Goal: Task Accomplishment & Management: Manage account settings

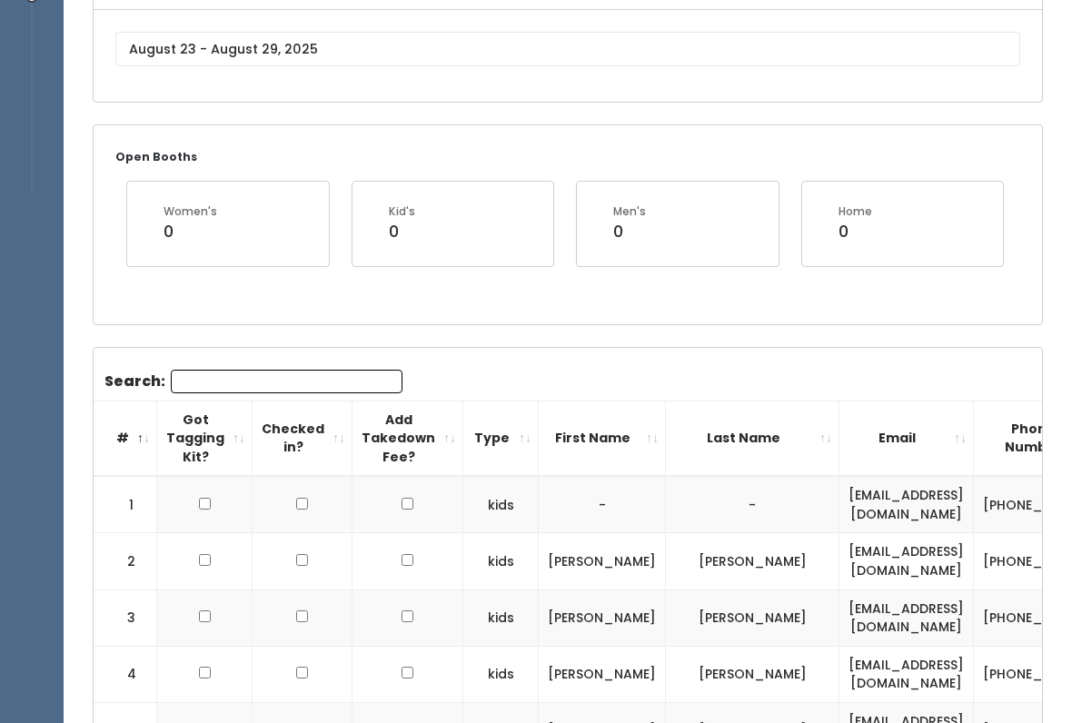
scroll to position [133, 0]
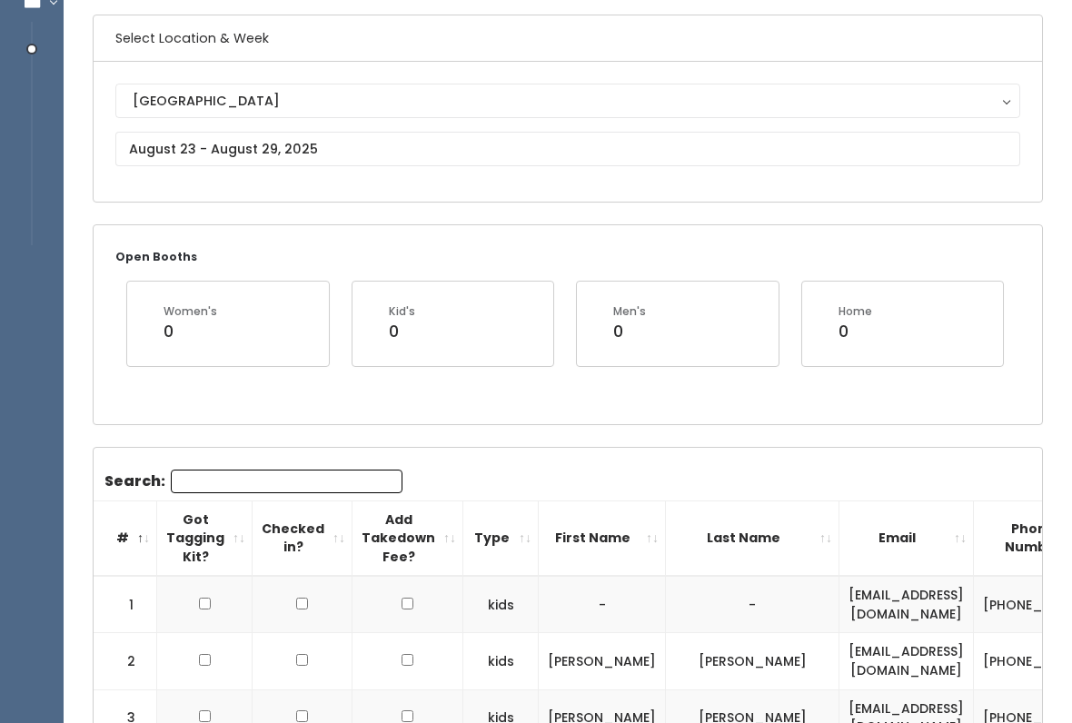
click at [576, 116] on button "[GEOGRAPHIC_DATA]" at bounding box center [567, 101] width 904 height 35
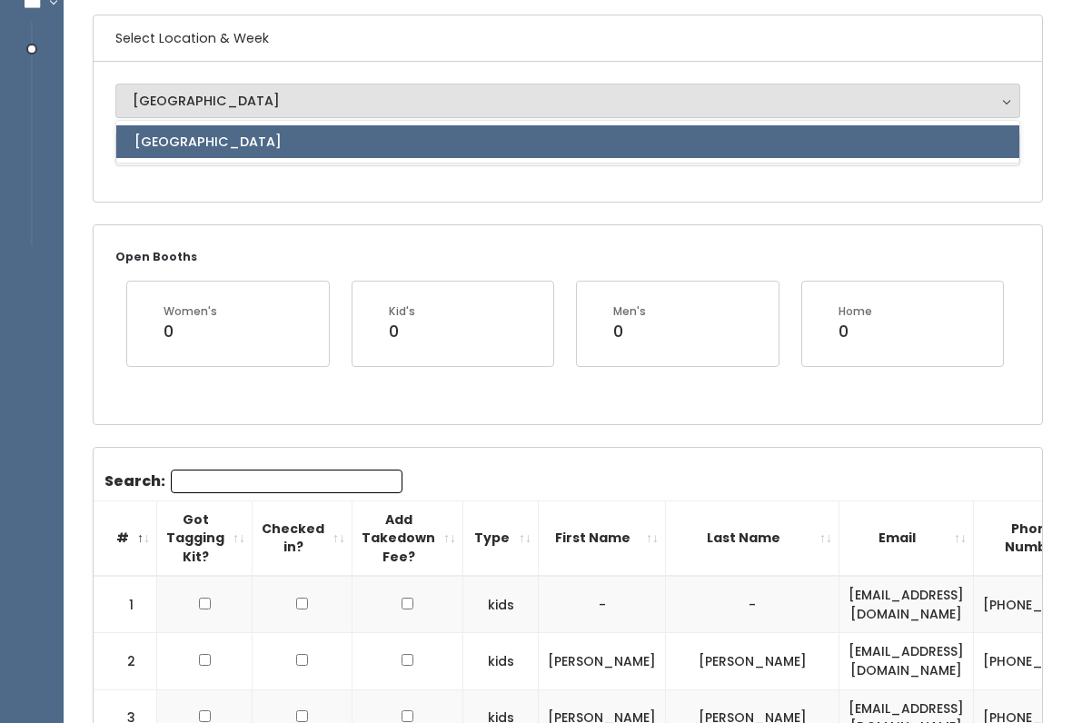
click at [522, 200] on div "[GEOGRAPHIC_DATA] [GEOGRAPHIC_DATA] [GEOGRAPHIC_DATA]" at bounding box center [568, 132] width 948 height 140
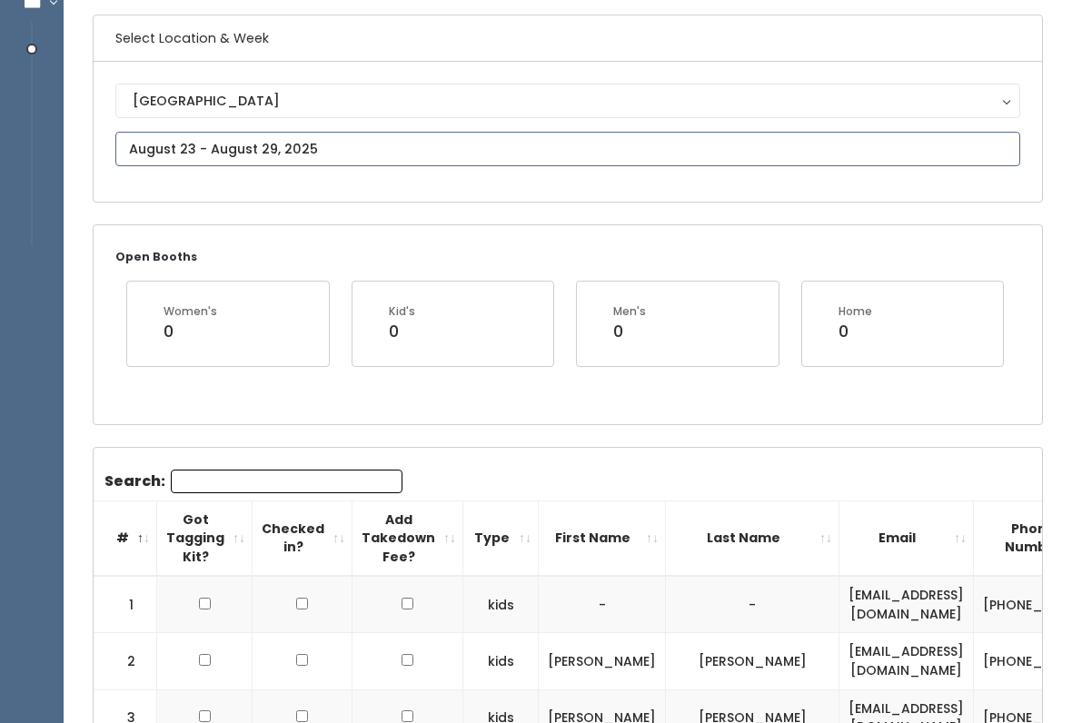
click at [439, 159] on input "text" at bounding box center [567, 149] width 904 height 35
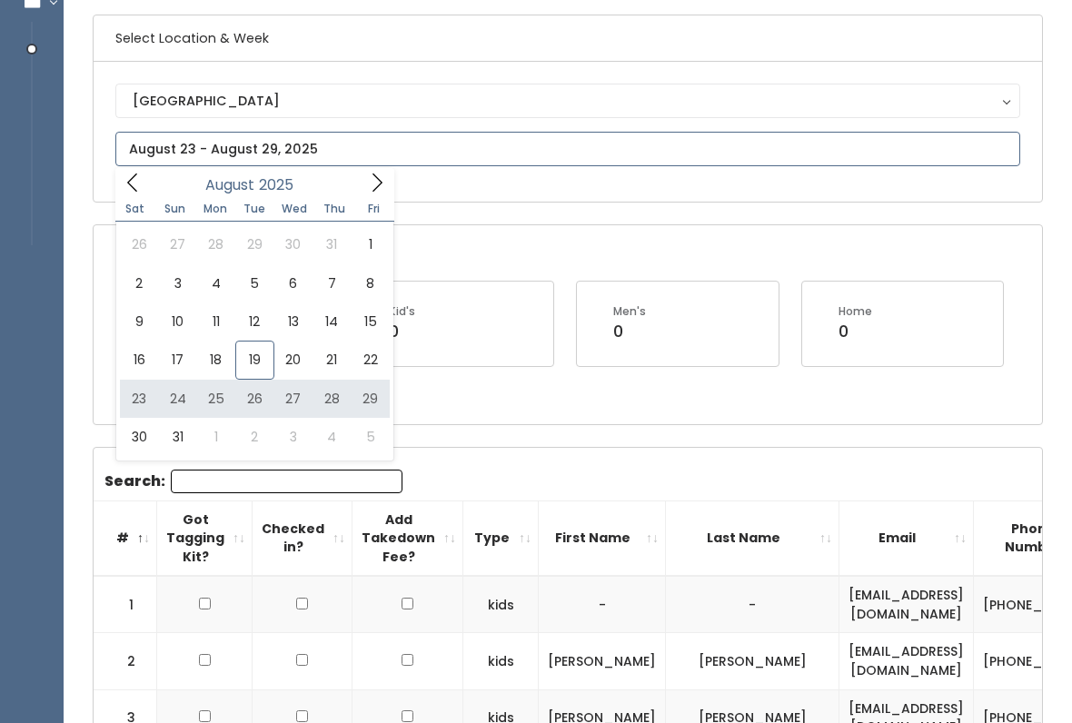
type input "[DATE] to [DATE]"
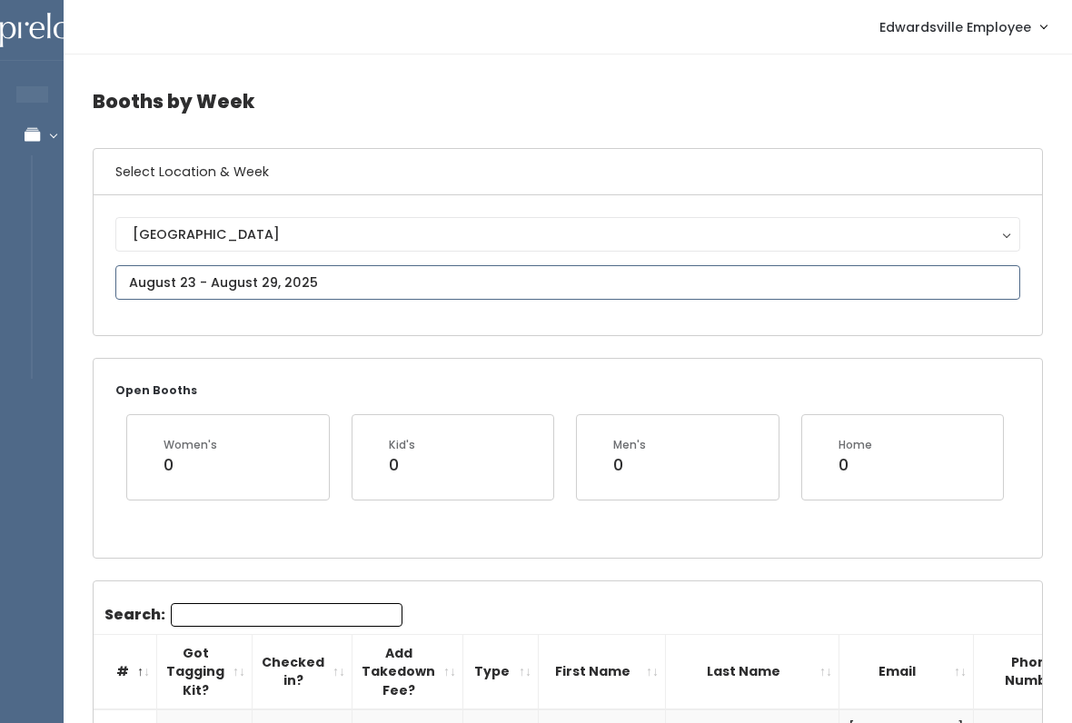
click at [454, 293] on input "text" at bounding box center [567, 282] width 904 height 35
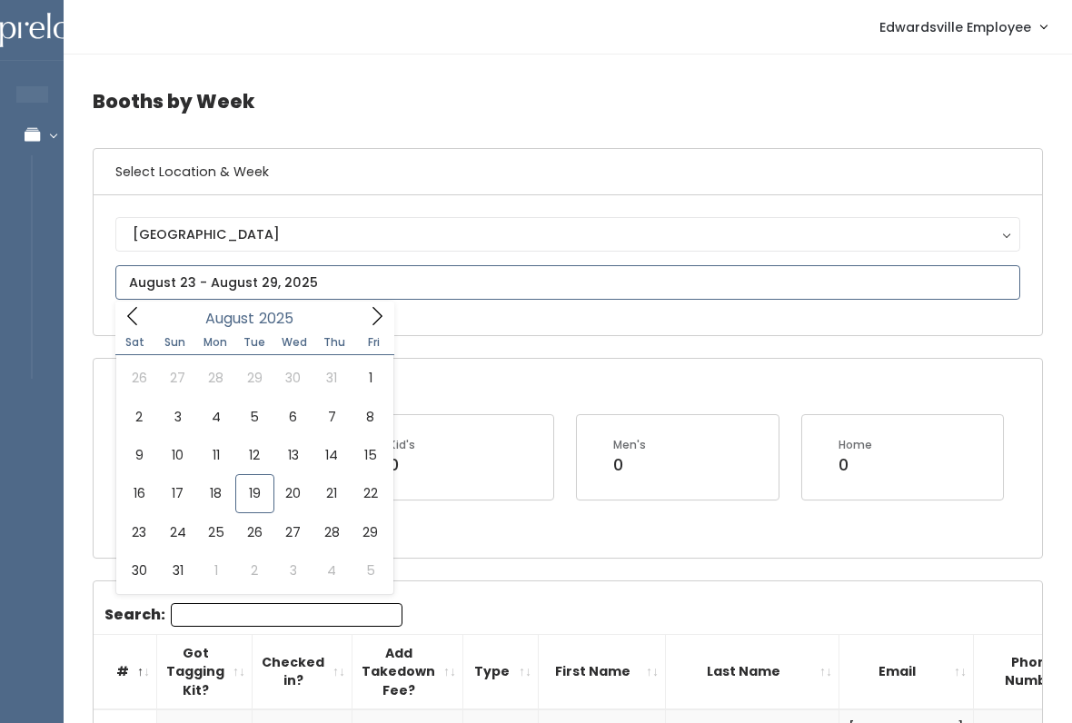
type input "August 30 to September 5"
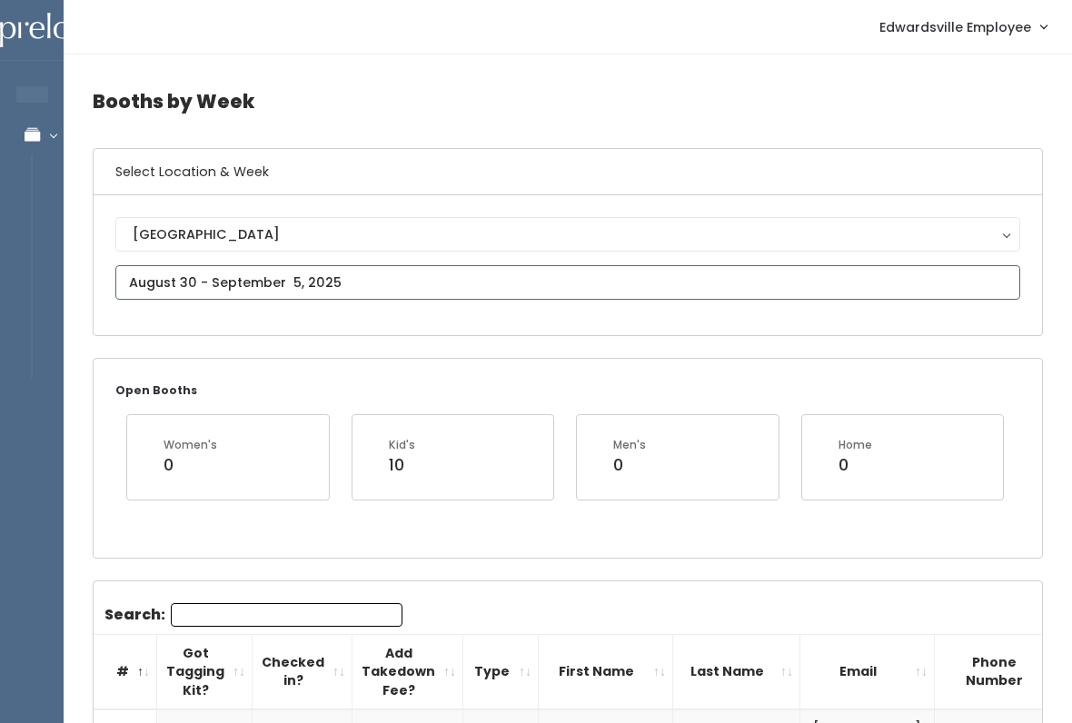
click at [447, 287] on input "text" at bounding box center [567, 282] width 904 height 35
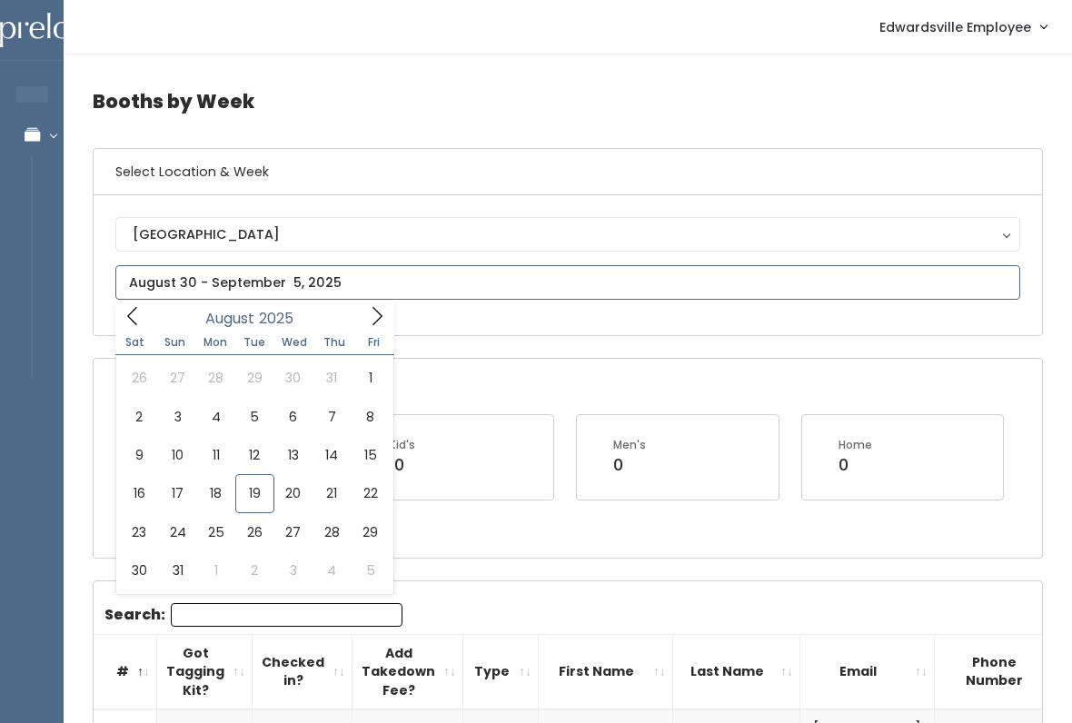
click at [381, 319] on icon at bounding box center [377, 316] width 20 height 20
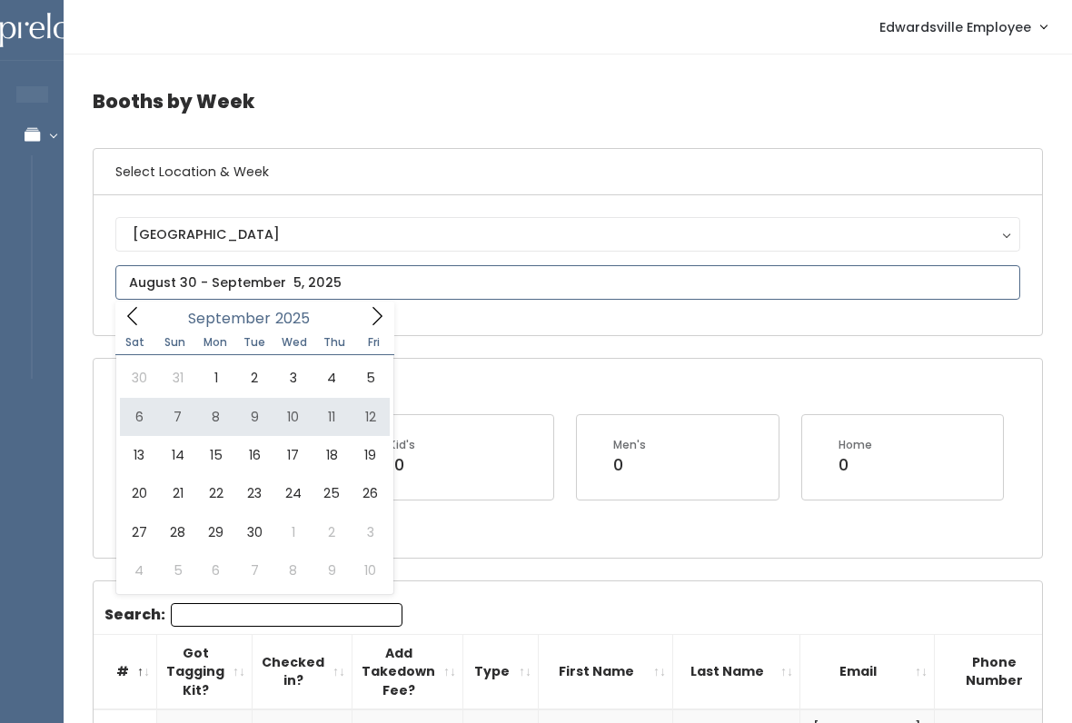
type input "September 6 to September 12"
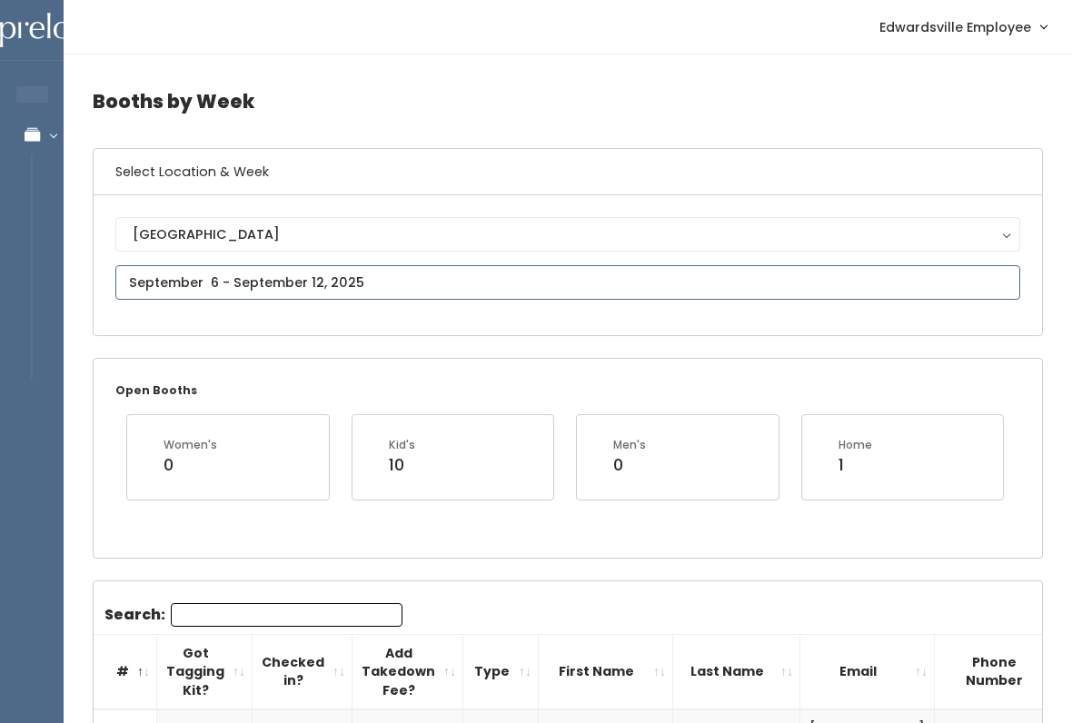
click at [410, 273] on input "text" at bounding box center [567, 282] width 904 height 35
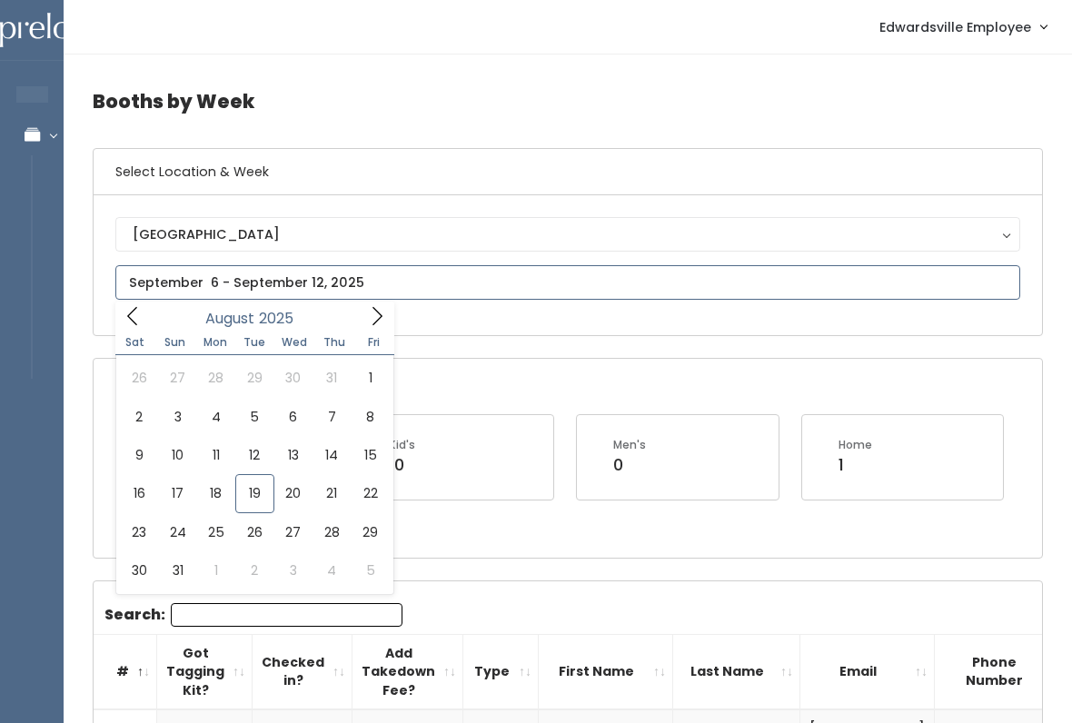
click at [361, 321] on span at bounding box center [377, 315] width 35 height 28
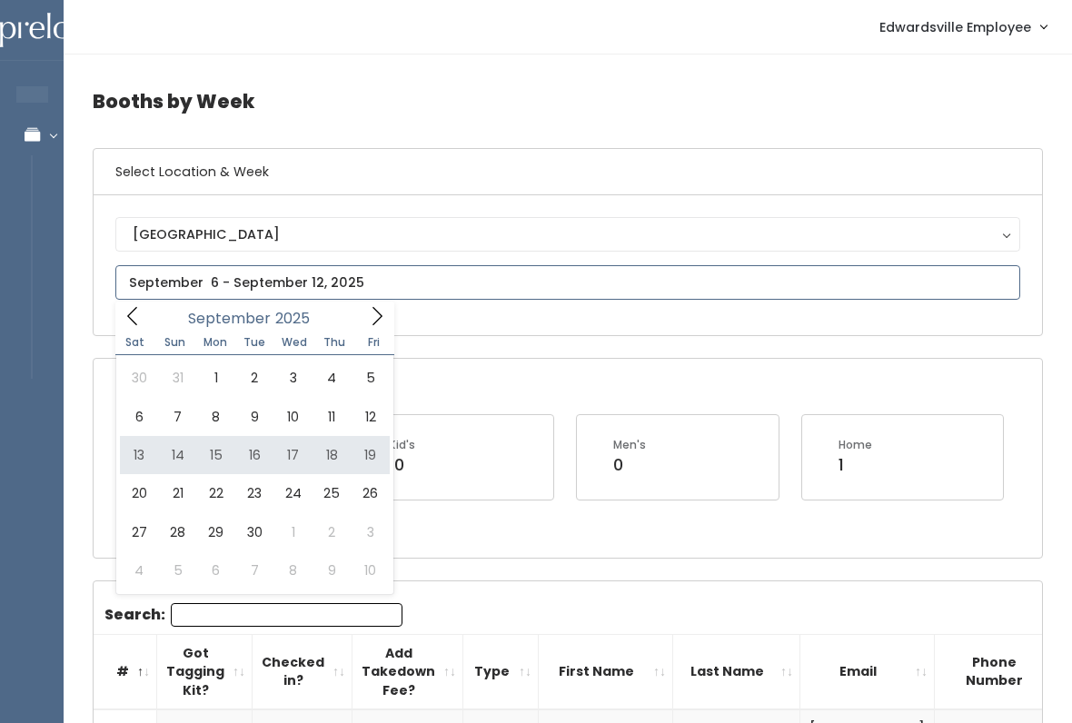
type input "September 13 to September 19"
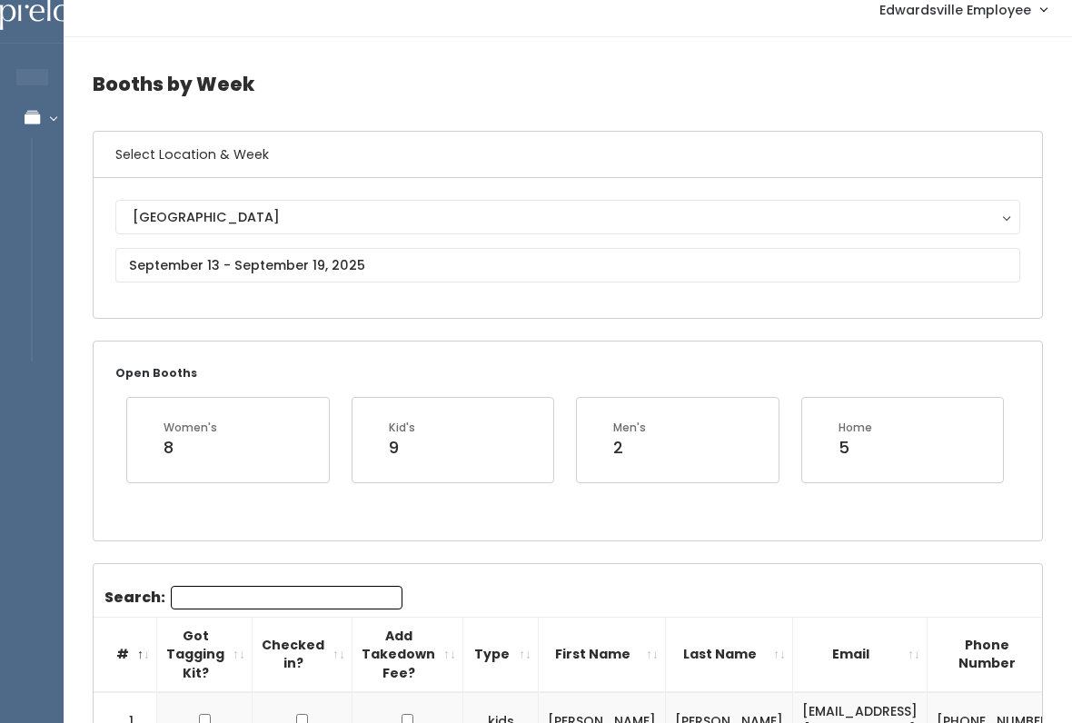
scroll to position [54, 0]
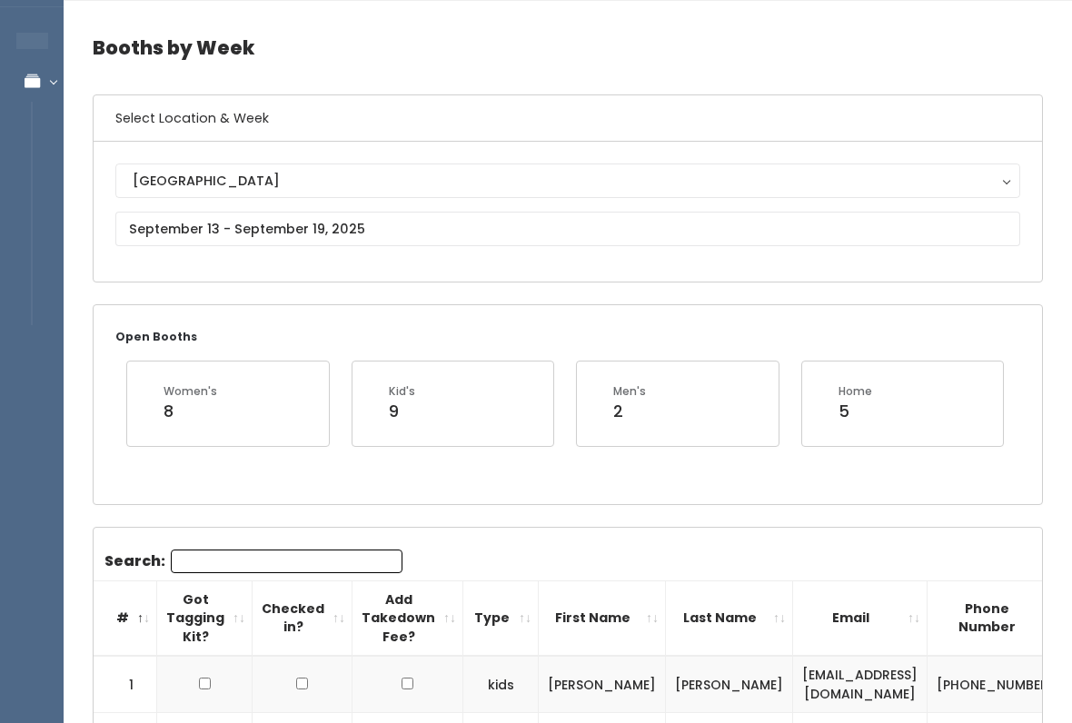
click at [53, 99] on link "Manage Bookings" at bounding box center [118, 81] width 236 height 41
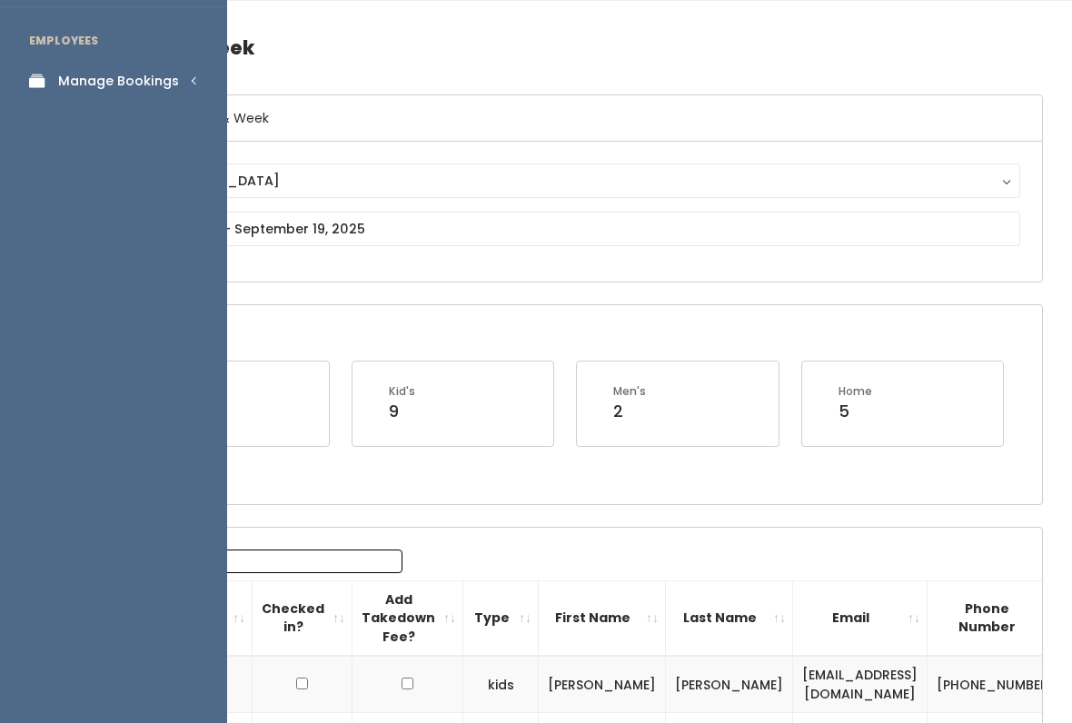
click at [166, 91] on link "Manage Bookings" at bounding box center [113, 81] width 227 height 41
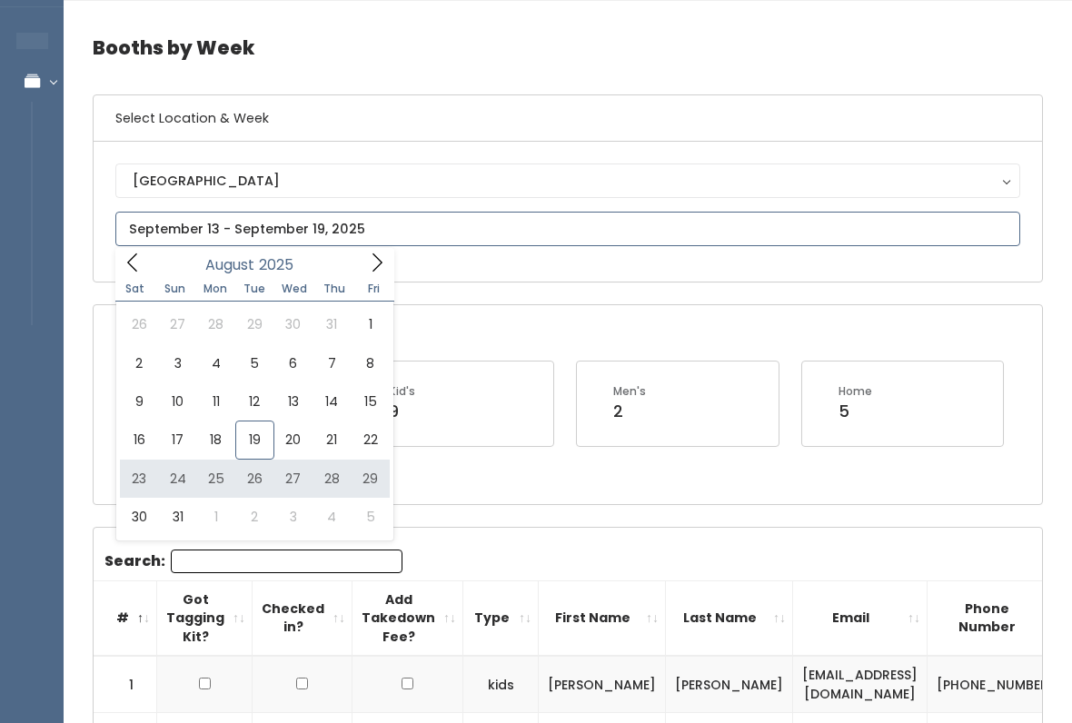
type input "[DATE] to [DATE]"
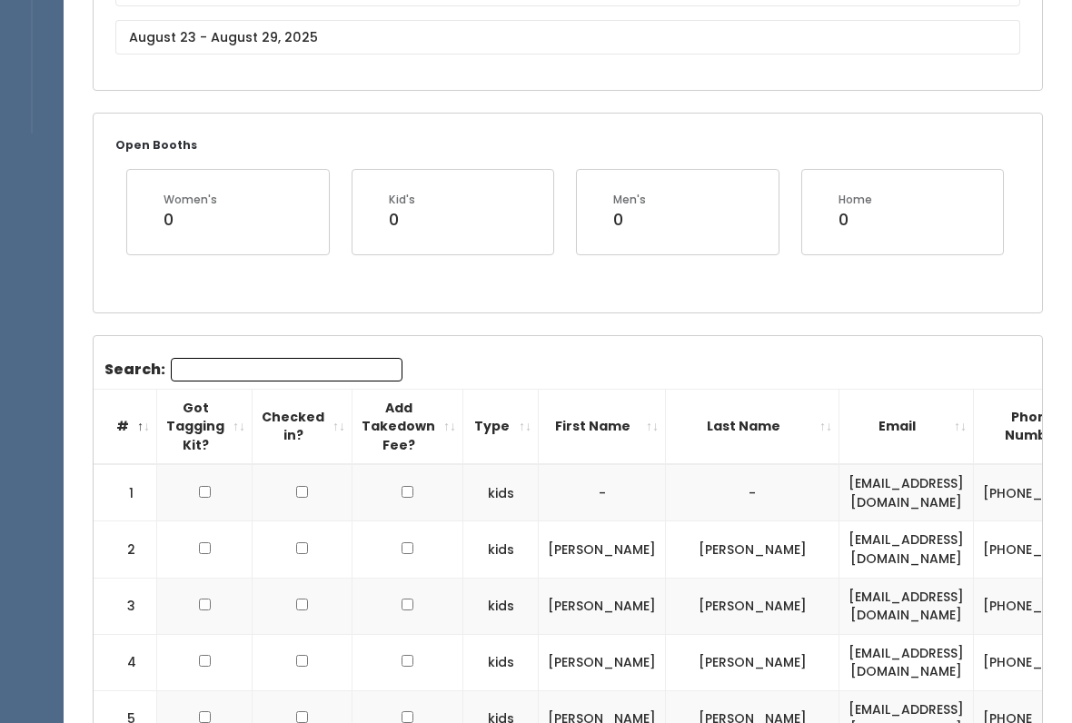
scroll to position [245, 0]
click at [281, 367] on input "Search:" at bounding box center [287, 370] width 232 height 24
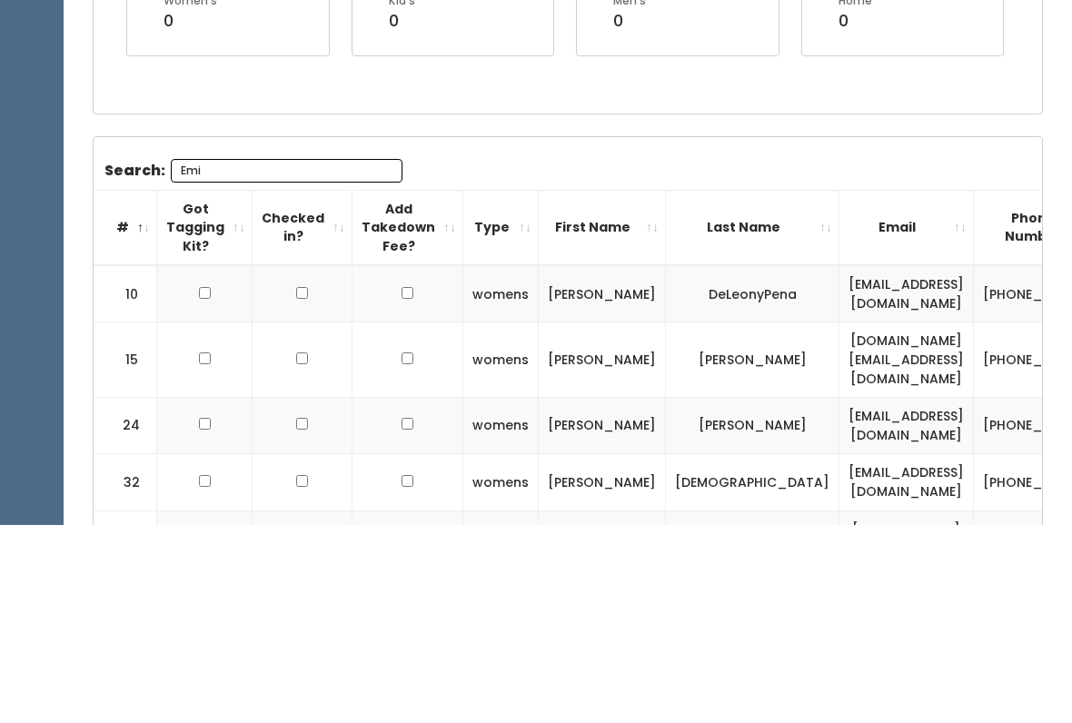
scroll to position [232, 0]
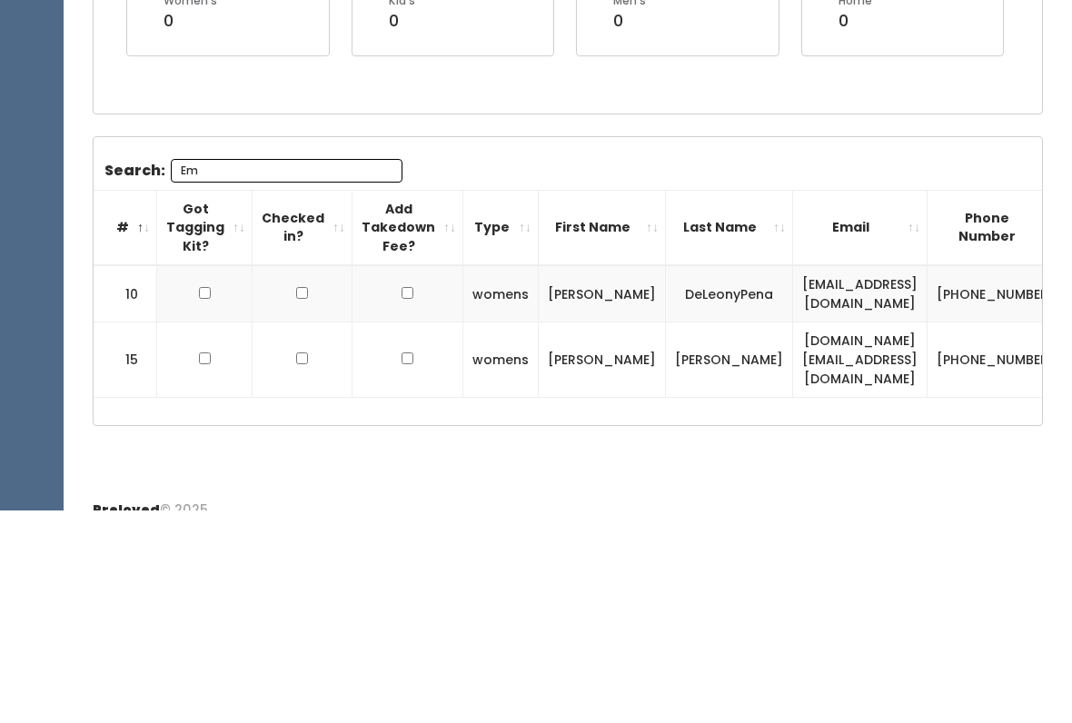
type input "E"
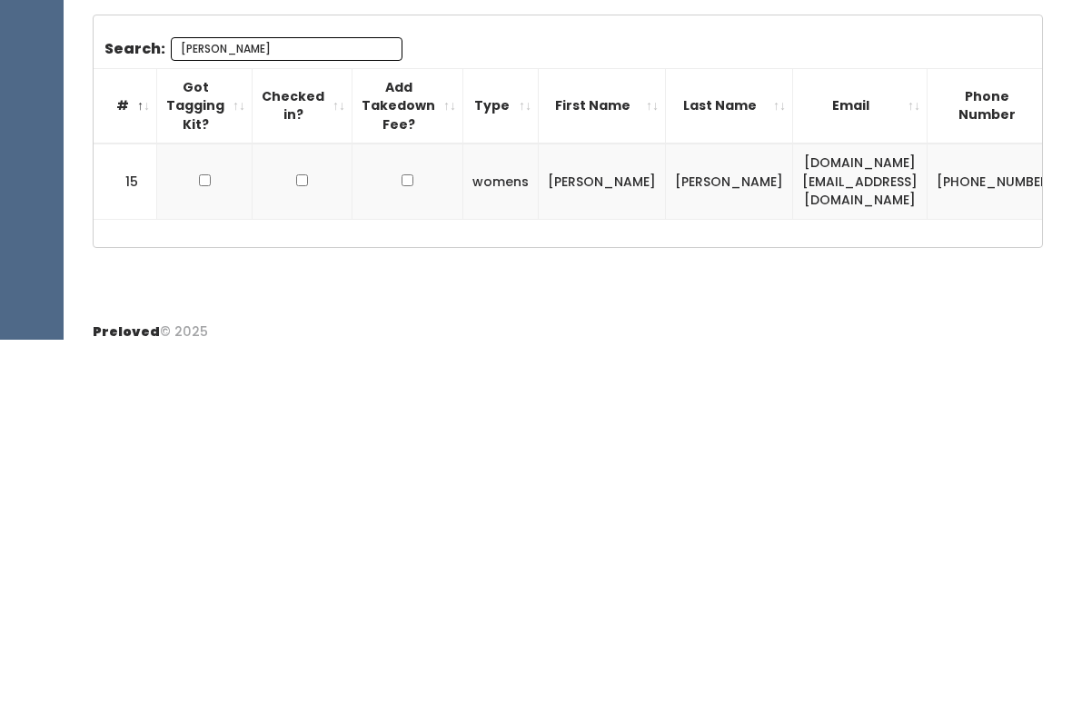
scroll to position [194, 0]
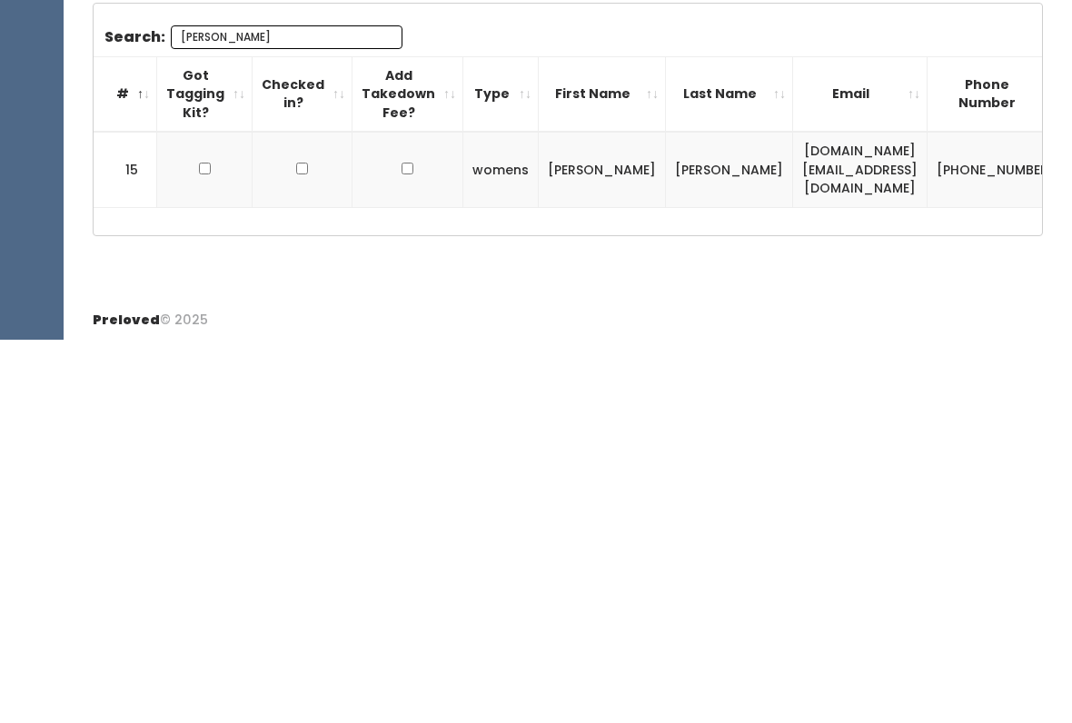
type input "[PERSON_NAME]"
click at [200, 546] on input "checkbox" at bounding box center [205, 552] width 12 height 12
checkbox input "true"
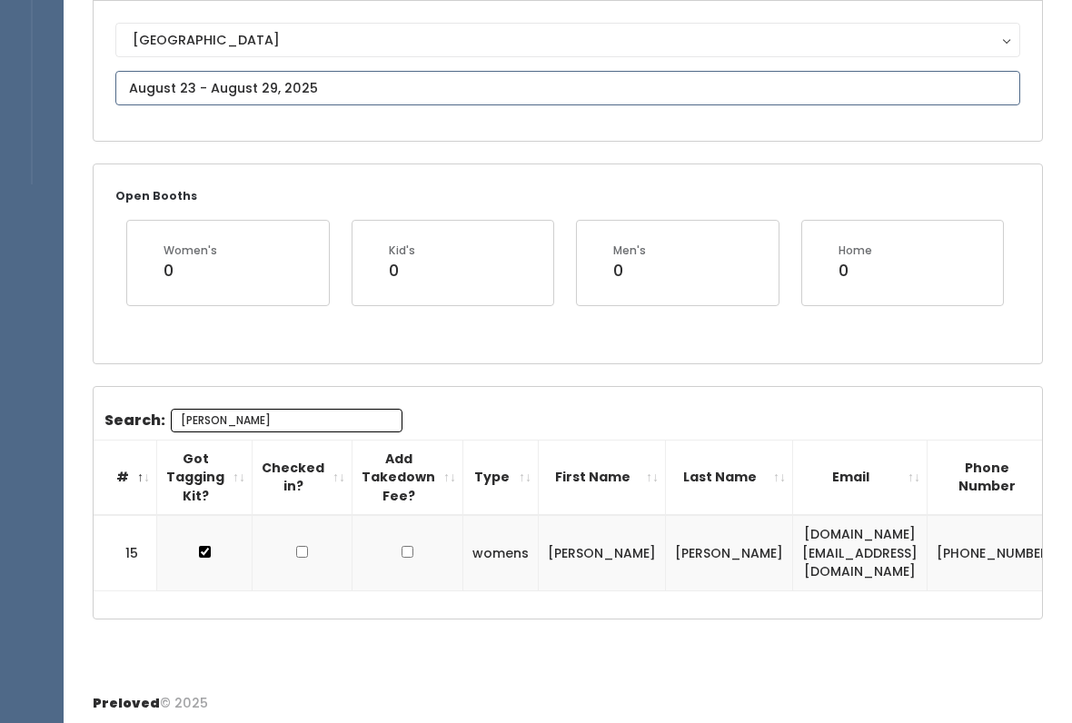
click at [191, 105] on body "EMPLOYEES Manage Bookings Booths by Week All Bookings Bookings with Booths Boot…" at bounding box center [536, 267] width 1072 height 922
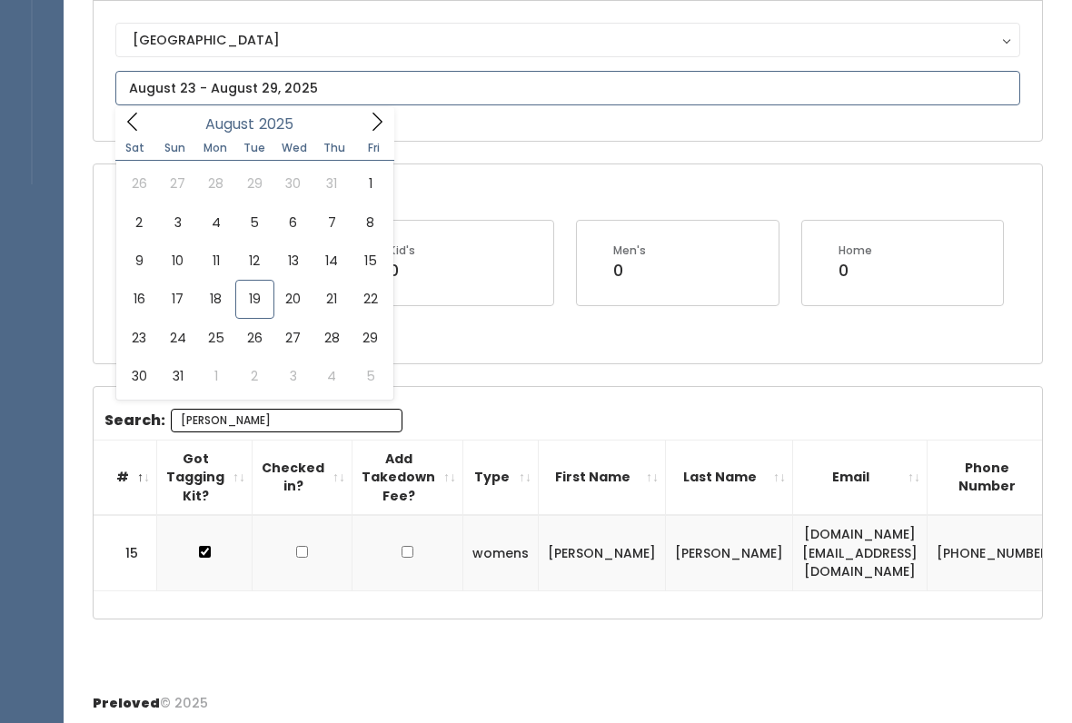
type input "[DATE] to [DATE]"
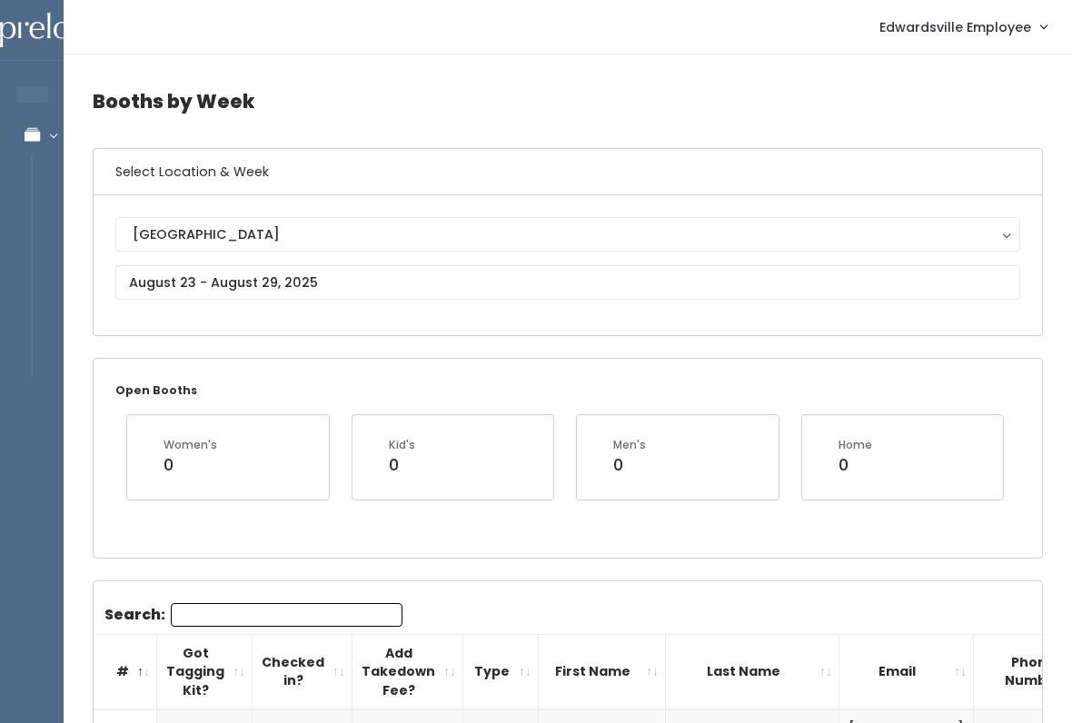
click at [341, 549] on div "Open Booths Women's 0 Kid's 0 Men's 0 Home 0" at bounding box center [568, 458] width 948 height 198
click at [327, 622] on input "Search:" at bounding box center [287, 615] width 232 height 24
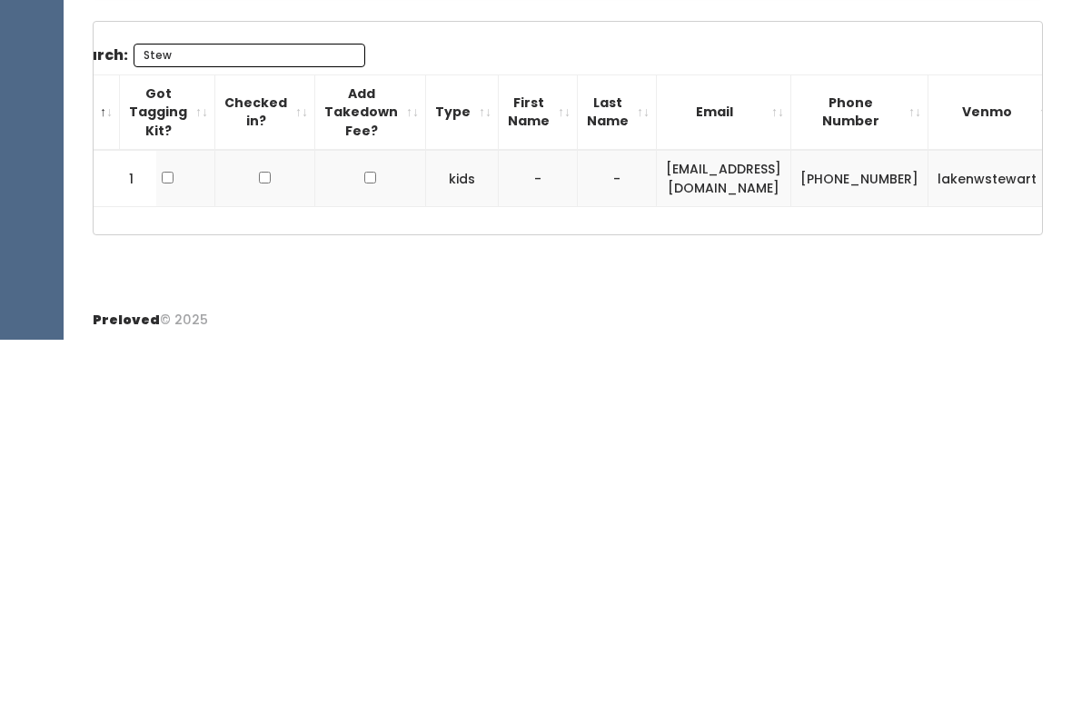
scroll to position [0, 32]
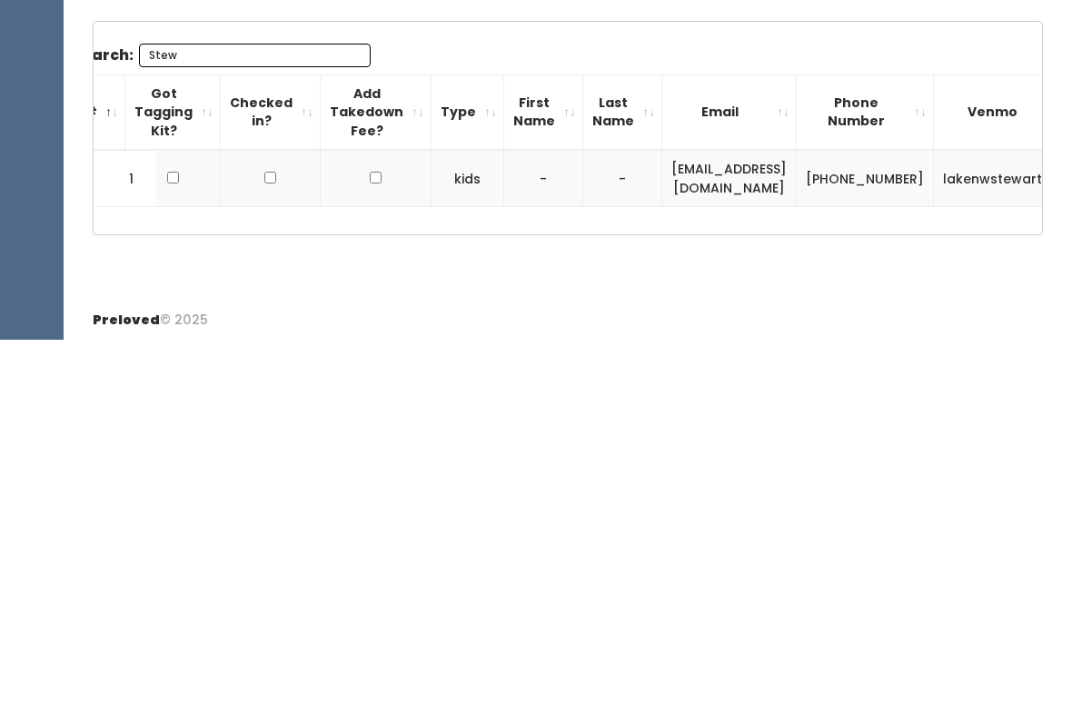
type input "Stew"
click at [170, 555] on input "checkbox" at bounding box center [173, 561] width 12 height 12
checkbox input "true"
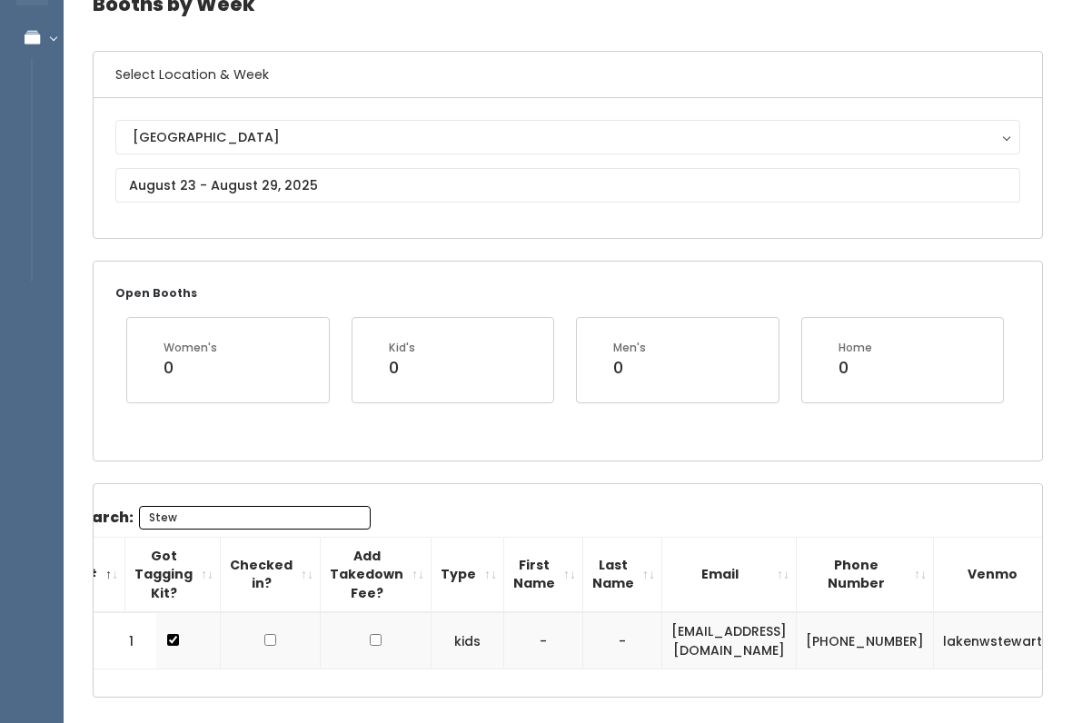
scroll to position [176, 0]
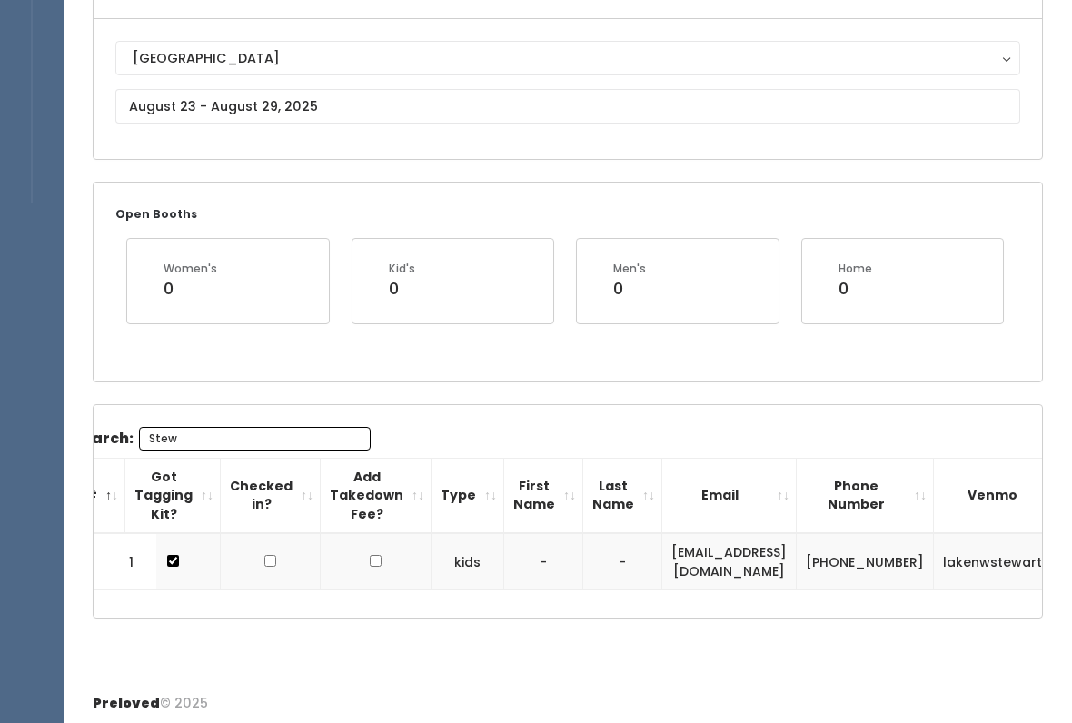
click at [179, 73] on button "[GEOGRAPHIC_DATA]" at bounding box center [567, 58] width 904 height 35
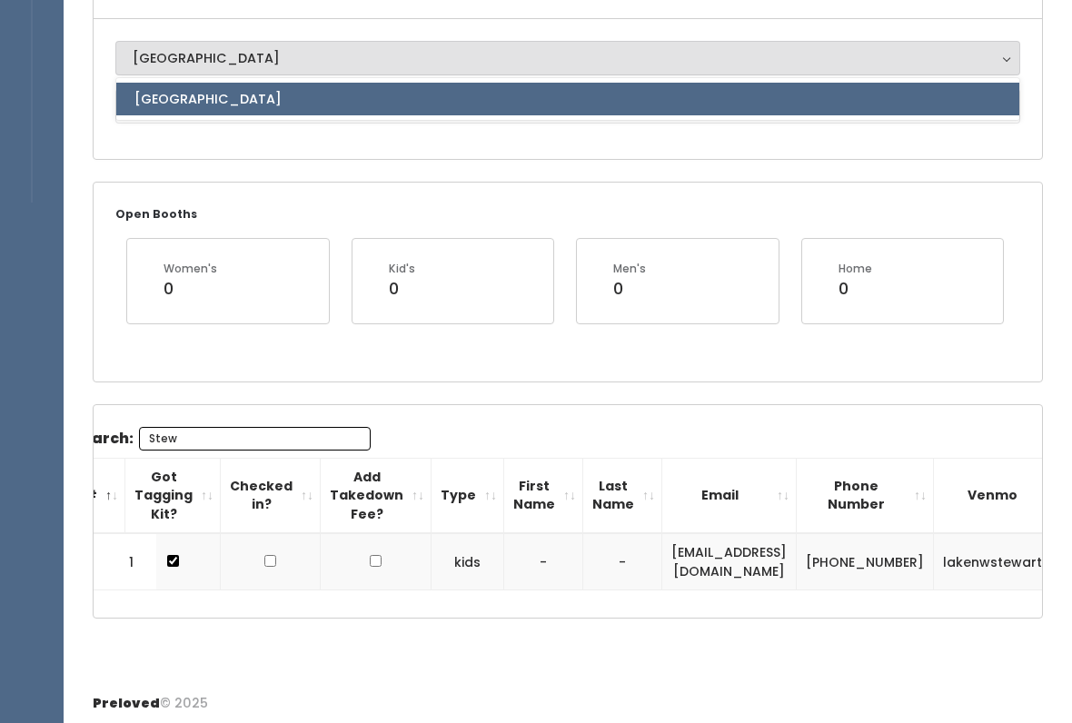
click at [232, 158] on div "Edwardsville Edwardsville Edwardsville" at bounding box center [568, 89] width 948 height 140
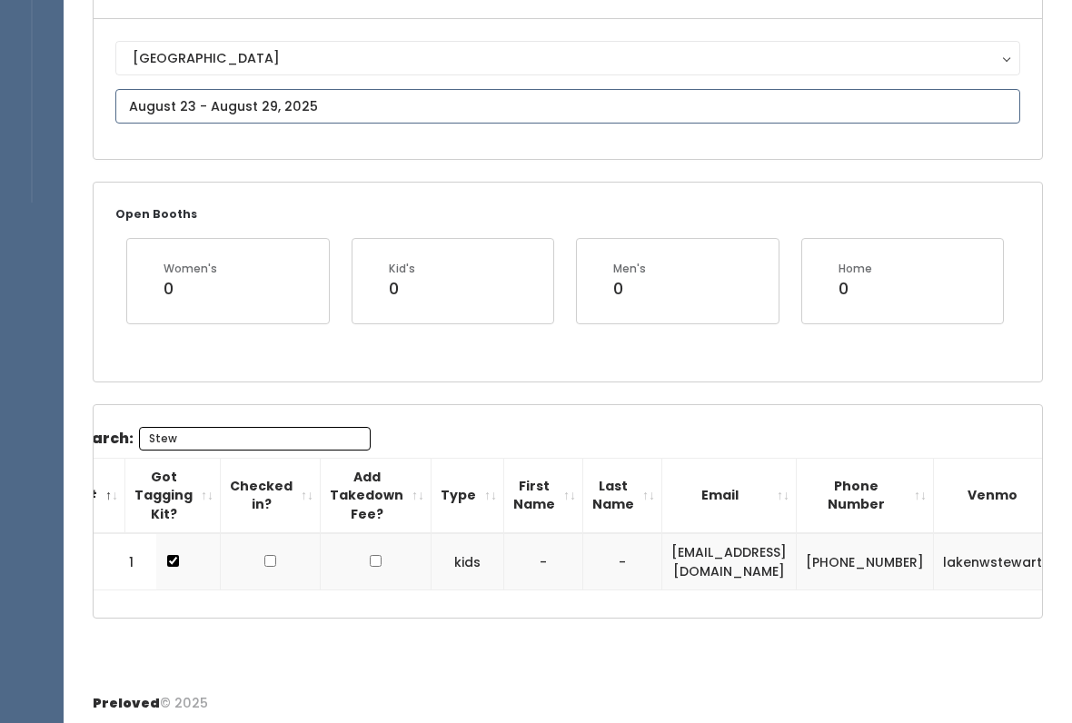
click at [151, 118] on body "EMPLOYEES Manage Bookings Booths by Week All Bookings Bookings with Booths Boot…" at bounding box center [536, 276] width 1072 height 904
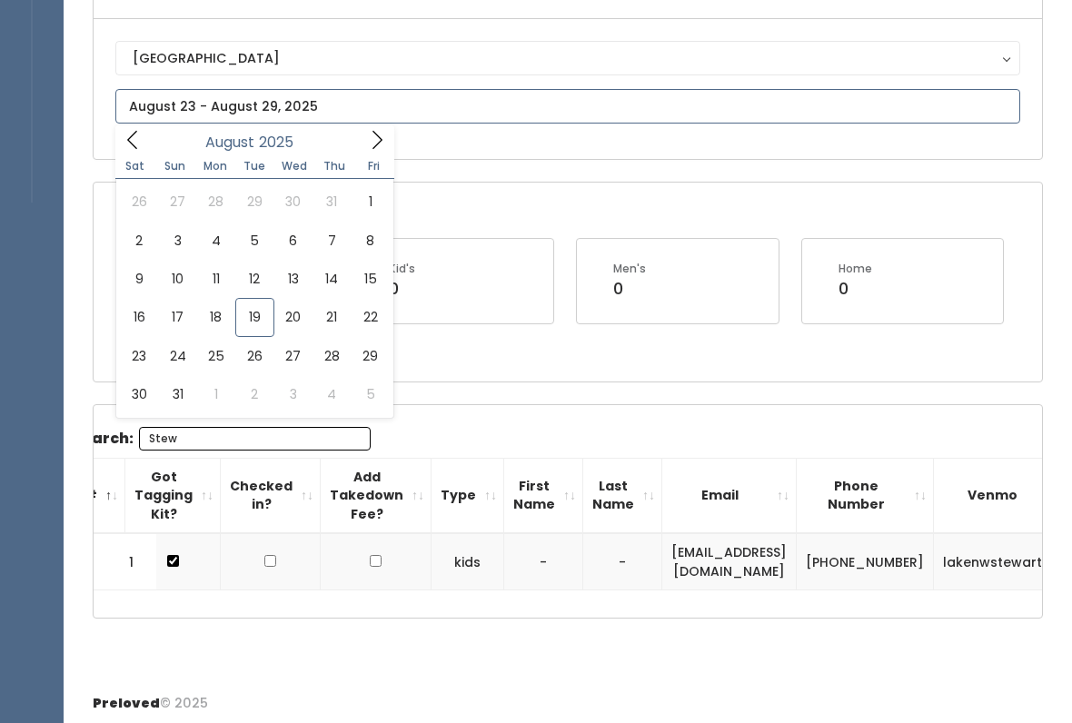
type input "August 23 to August 29"
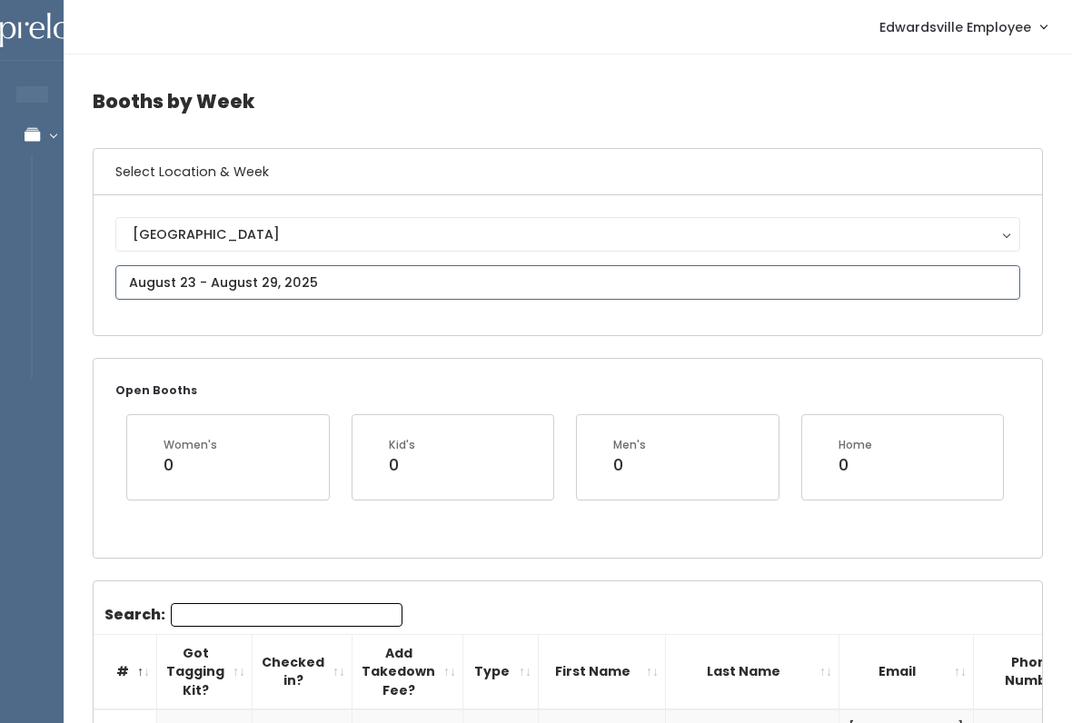
click at [154, 266] on input "text" at bounding box center [567, 282] width 904 height 35
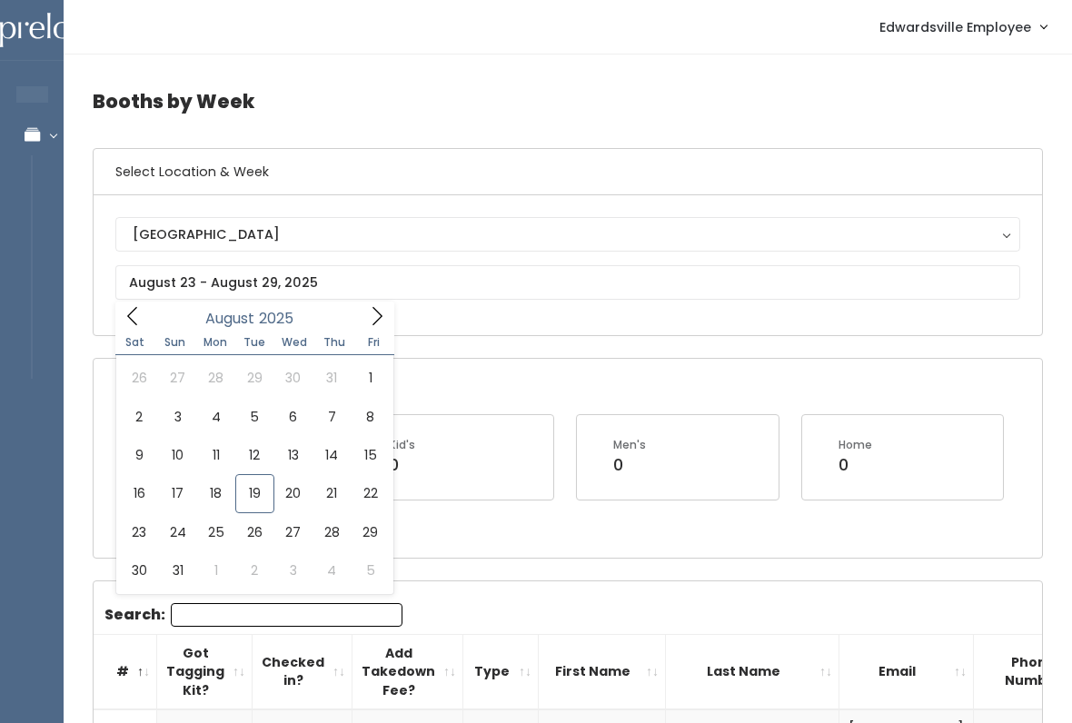
click at [535, 414] on div "Kid's 0" at bounding box center [452, 456] width 203 height 85
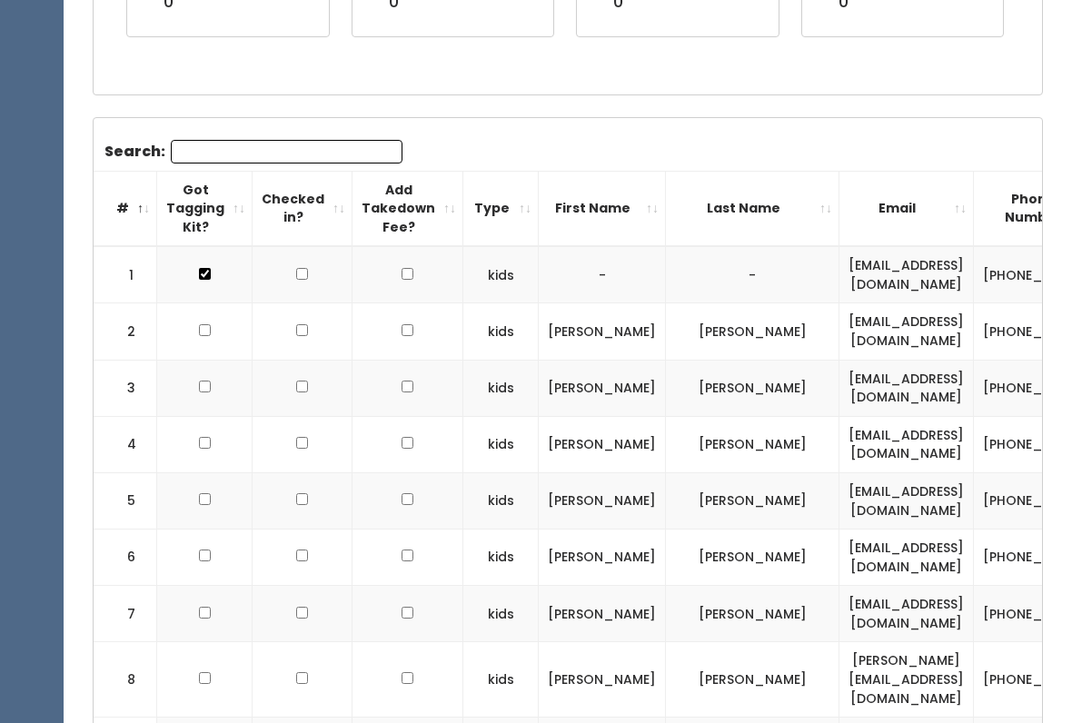
scroll to position [483, 0]
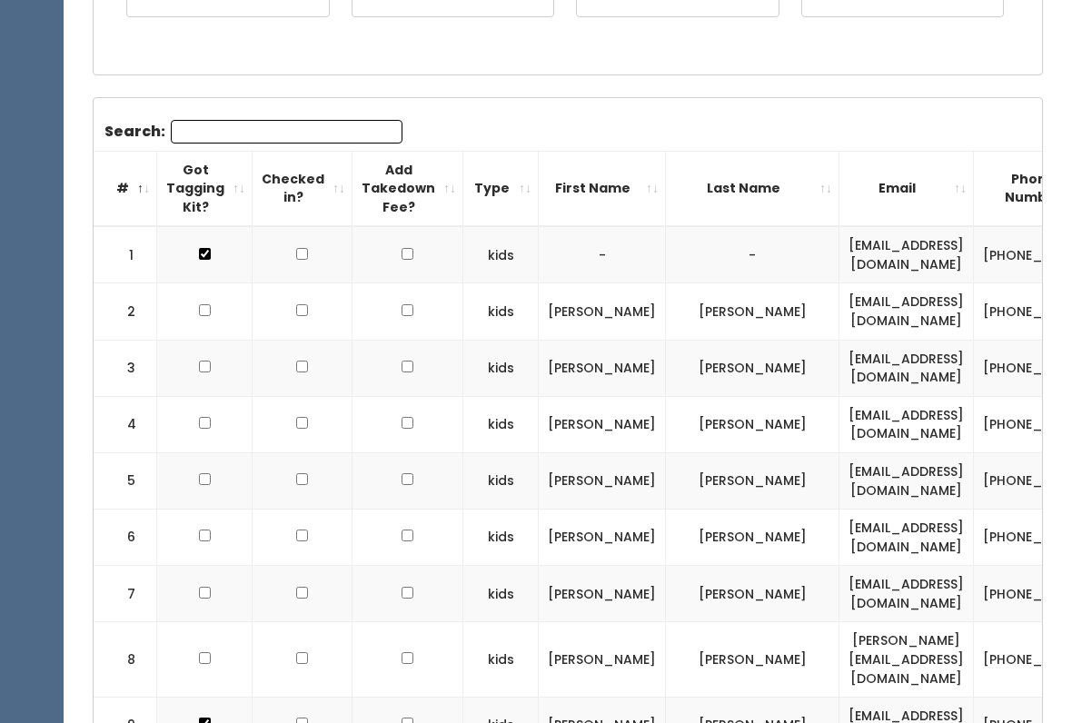
click at [344, 126] on input "Search:" at bounding box center [287, 132] width 232 height 24
type input "A"
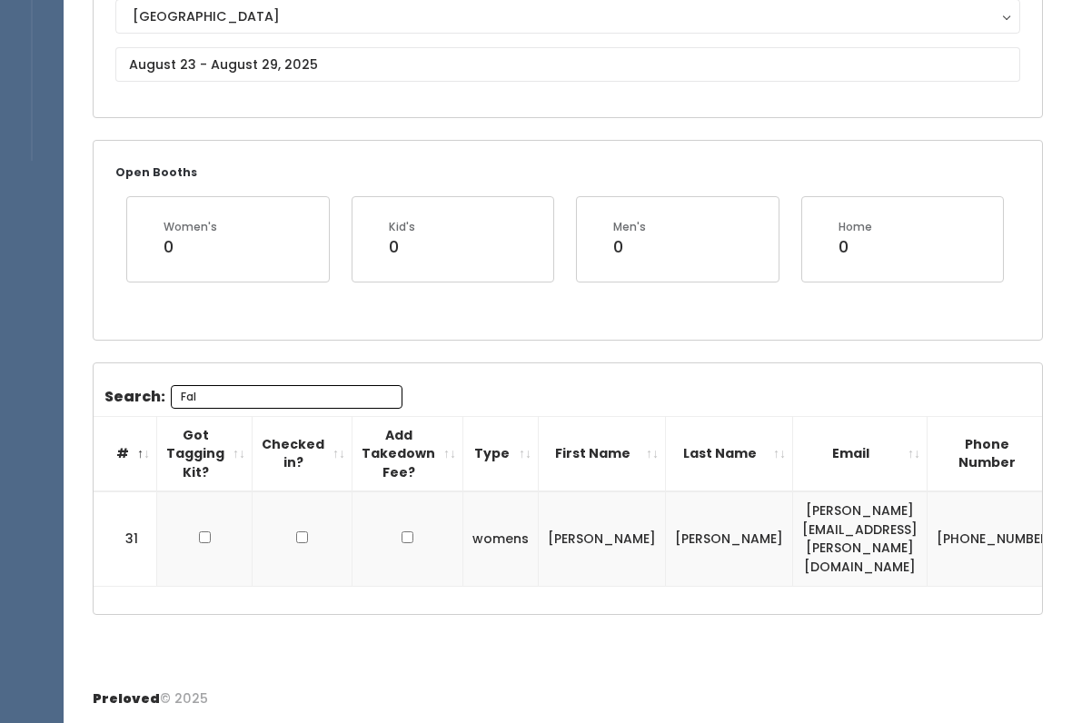
scroll to position [176, 0]
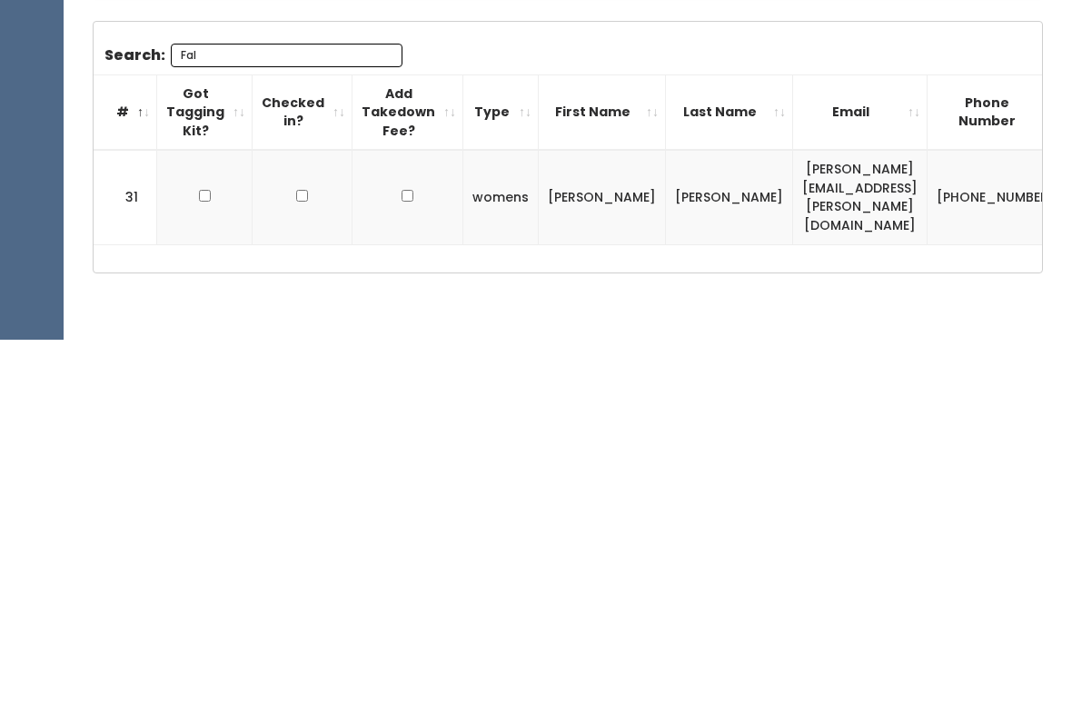
type input "Fal"
click at [188, 533] on td at bounding box center [204, 580] width 95 height 94
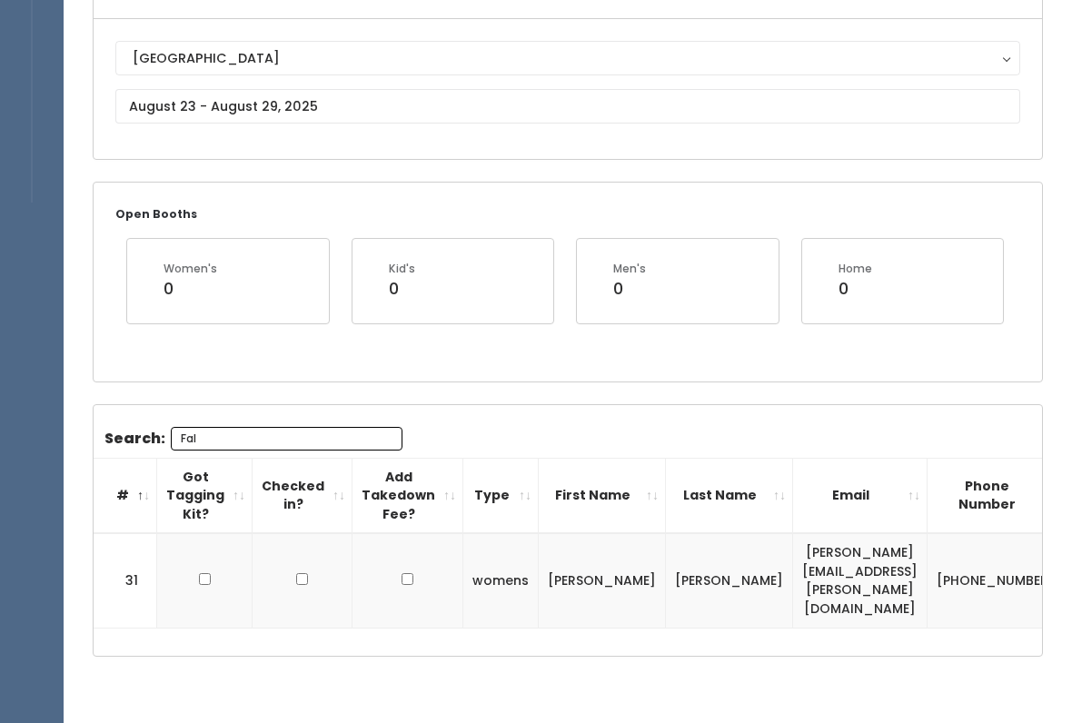
click at [199, 573] on input "checkbox" at bounding box center [205, 579] width 12 height 12
checkbox input "true"
click at [302, 448] on input "Fal" at bounding box center [287, 439] width 232 height 24
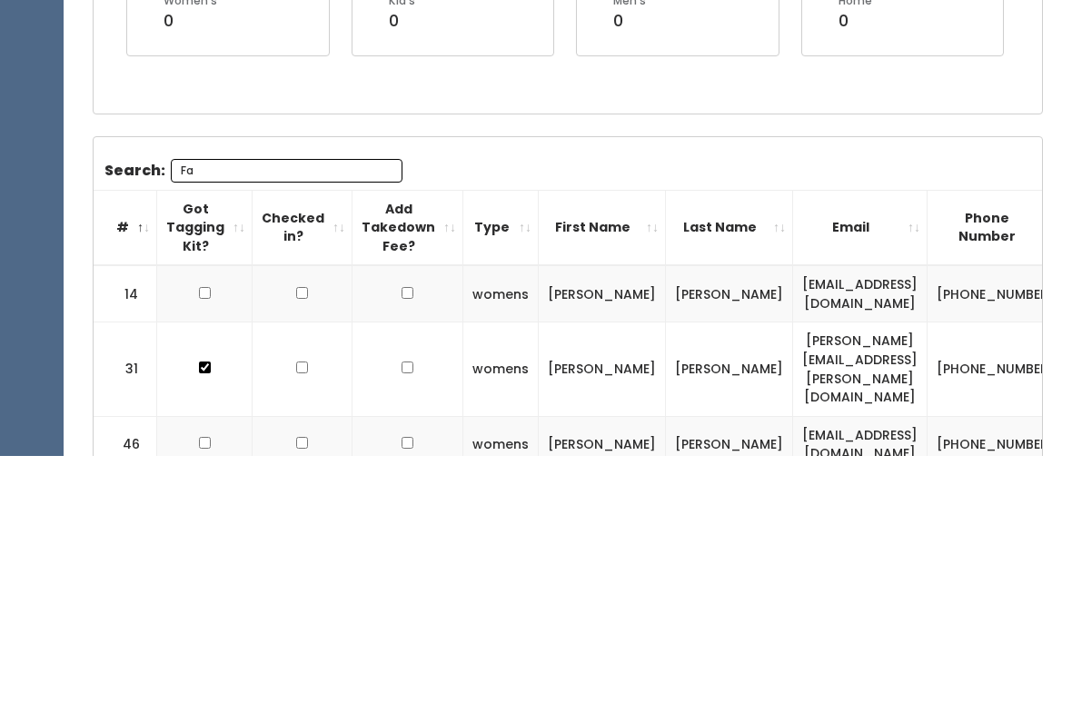
type input "F"
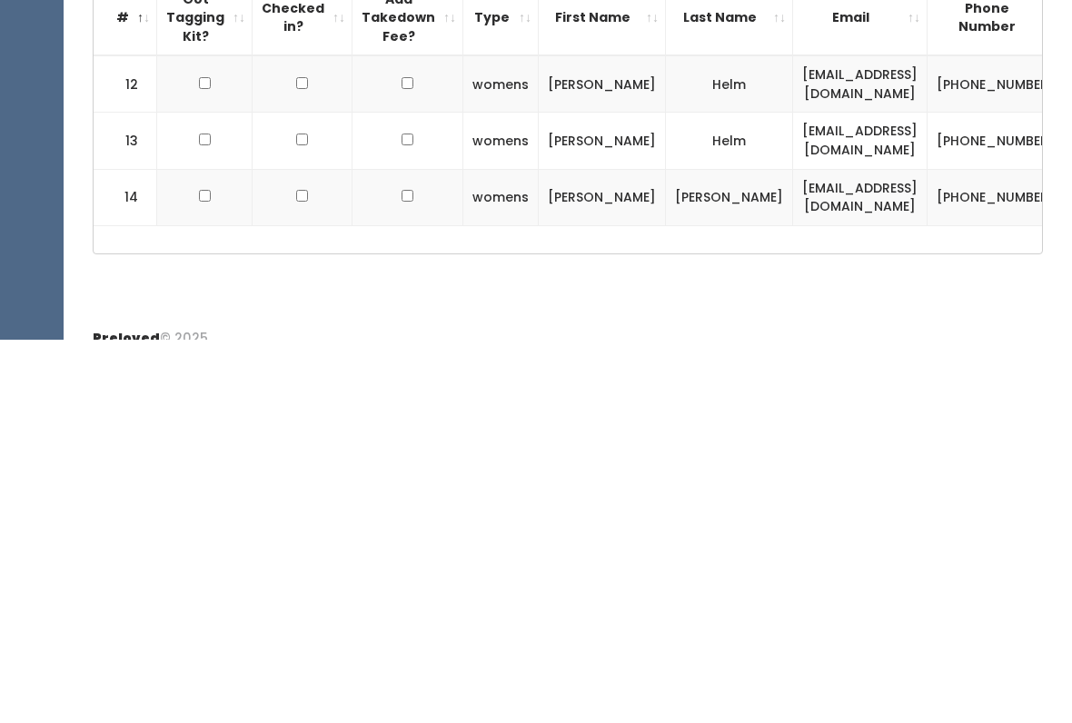
scroll to position [272, 0]
type input "Jess"
click at [206, 460] on input "checkbox" at bounding box center [205, 466] width 12 height 12
checkbox input "true"
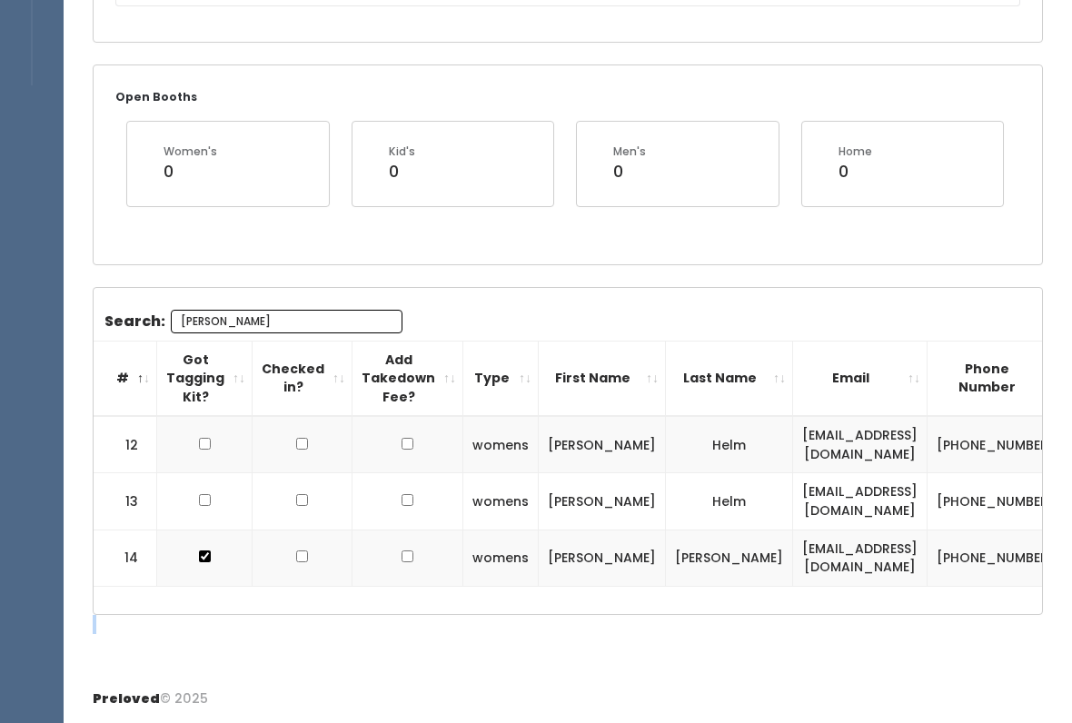
click at [636, 660] on div "Booths by Week Select Location & Week Edwardsville Edwardsville Open Booths Wom…" at bounding box center [568, 218] width 1008 height 914
click at [339, 315] on input "Jess" at bounding box center [287, 322] width 232 height 24
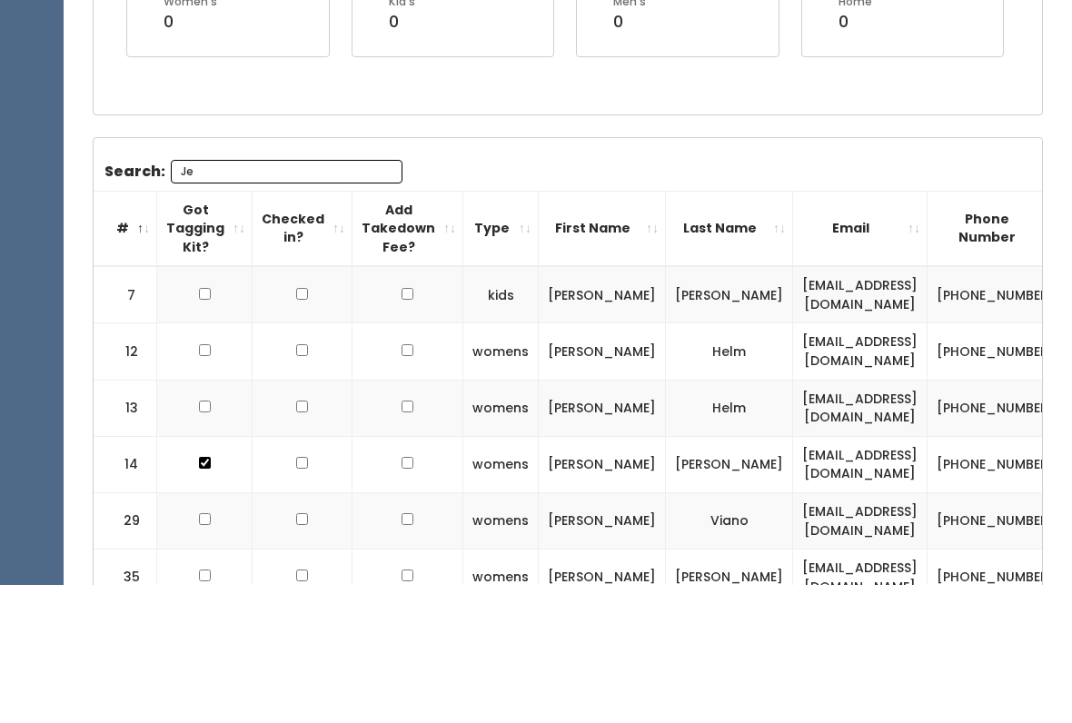
type input "J"
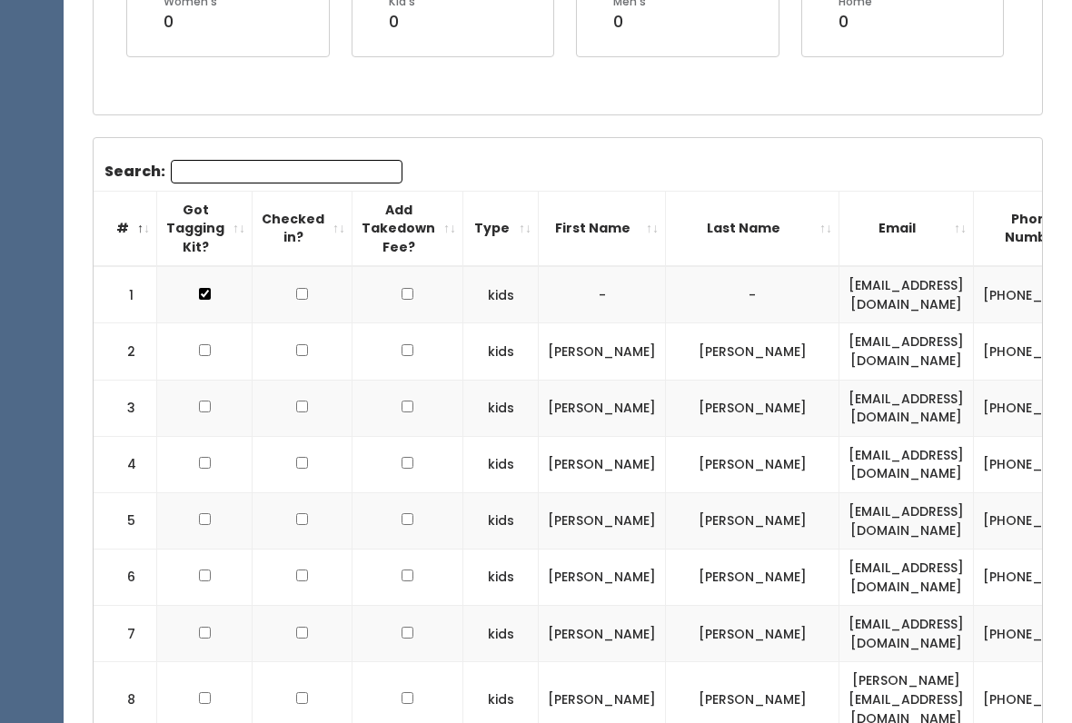
click at [317, 173] on input "Search:" at bounding box center [287, 172] width 232 height 24
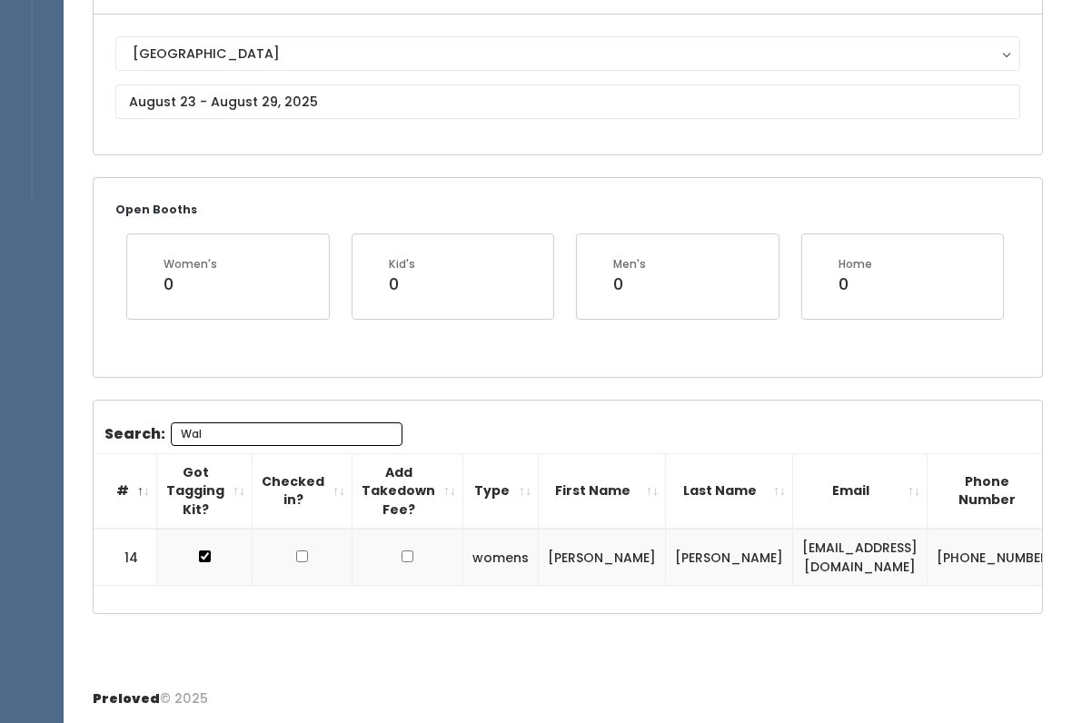
scroll to position [194, 0]
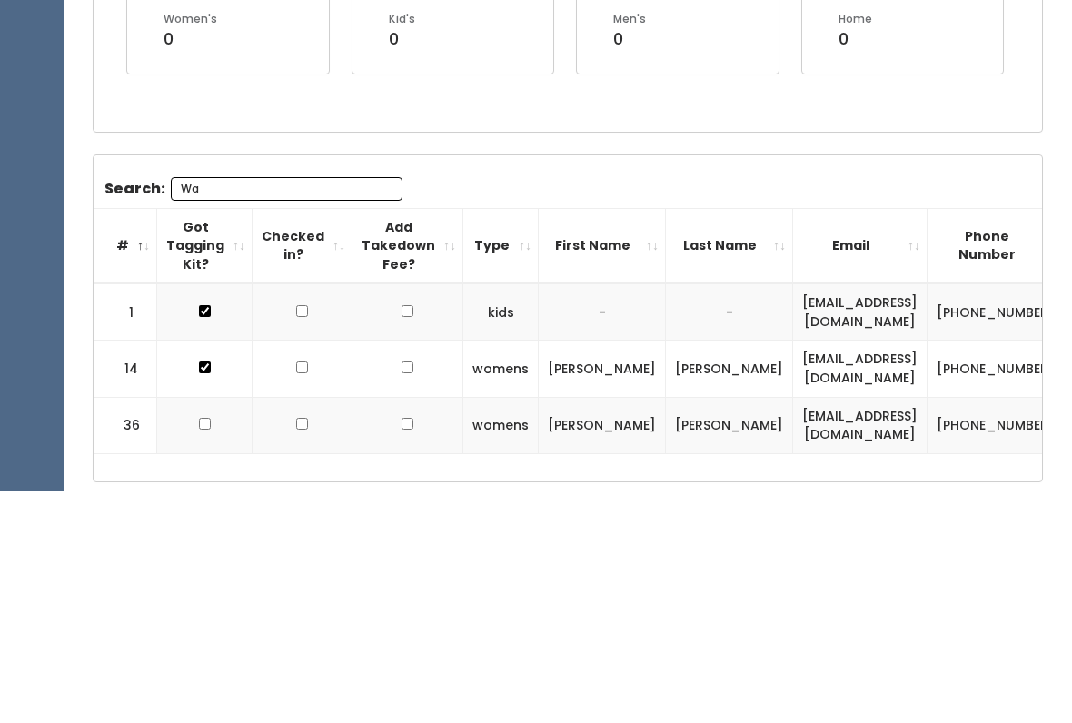
type input "W"
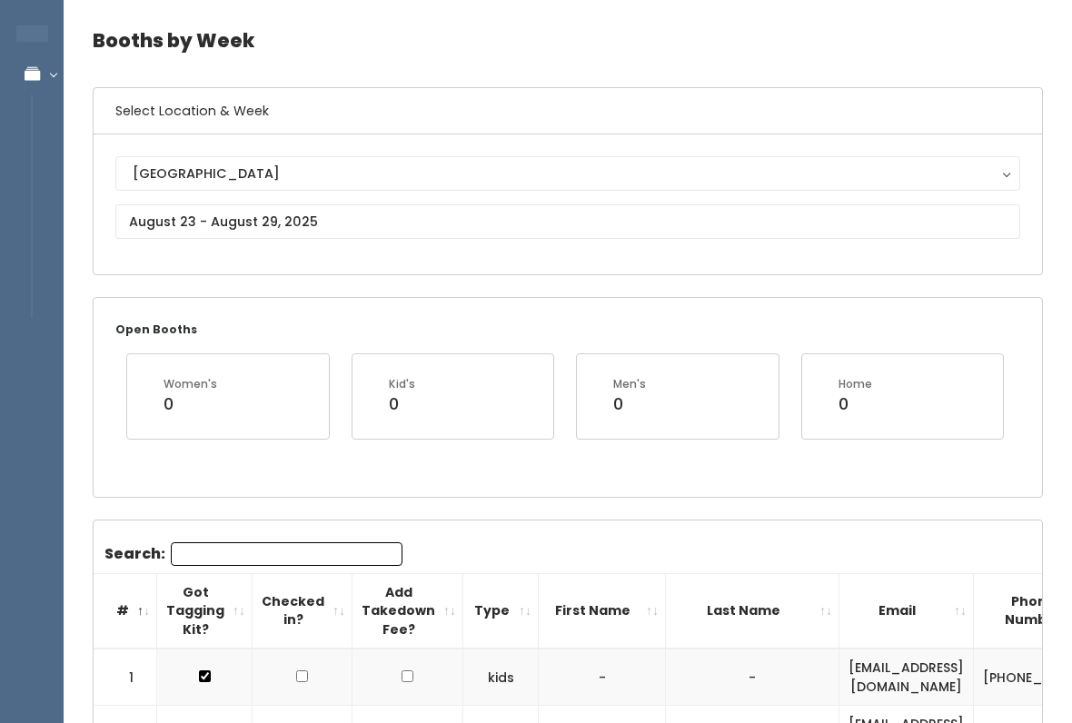
scroll to position [59, 0]
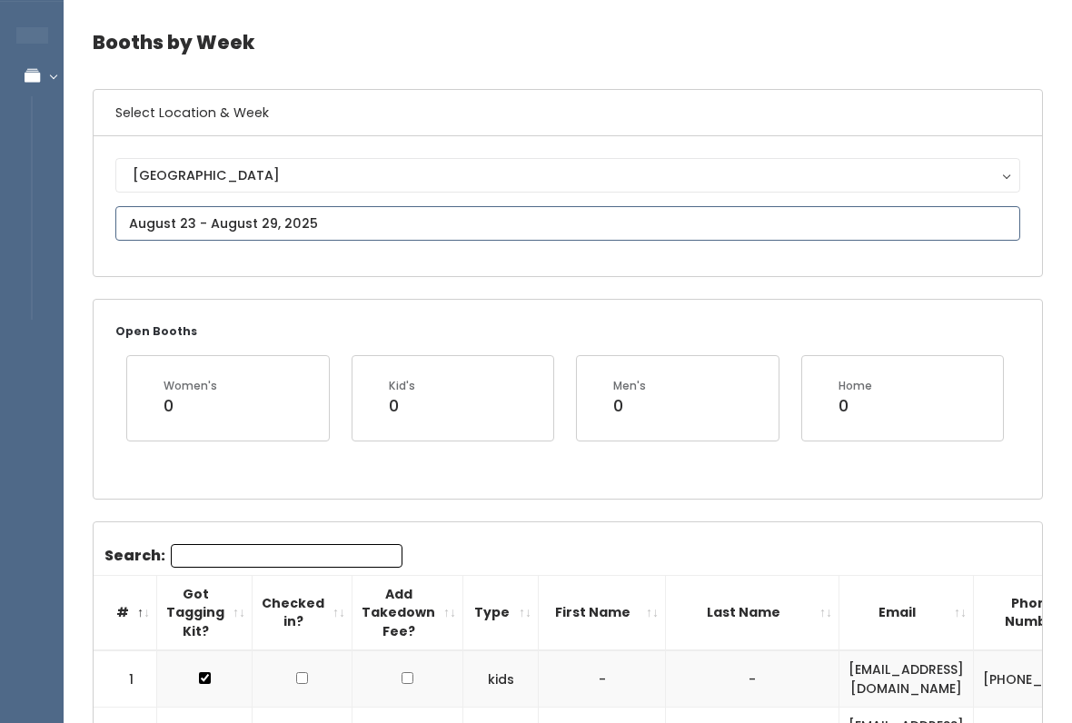
click at [415, 230] on input "text" at bounding box center [567, 223] width 904 height 35
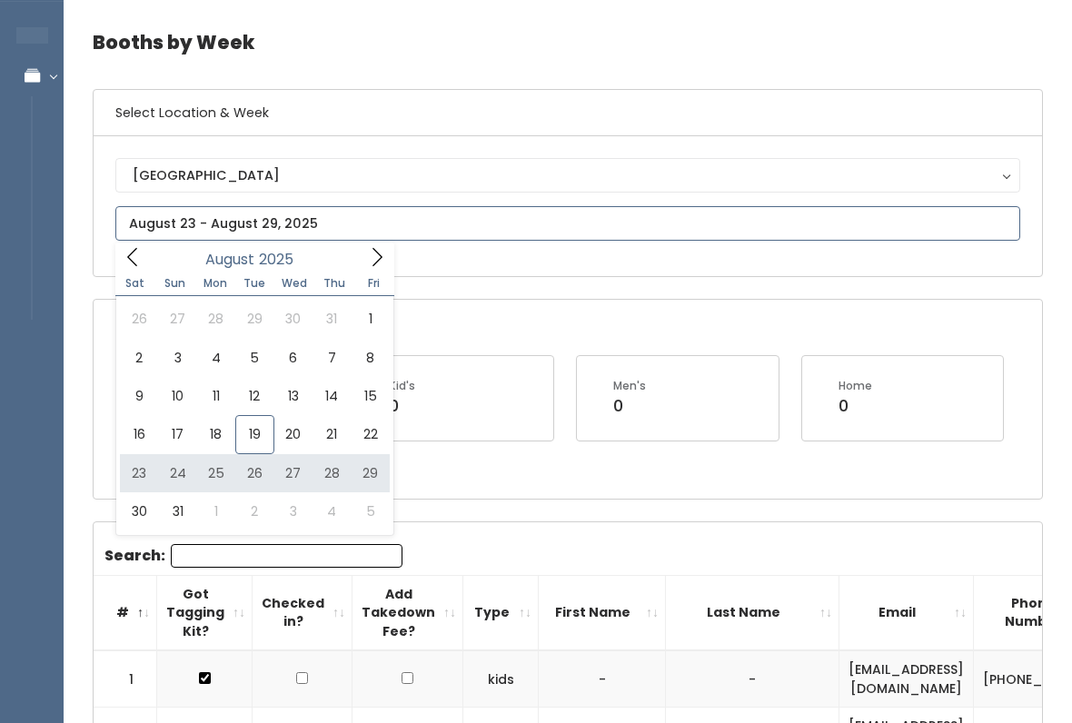
type input "August 23 to August 29"
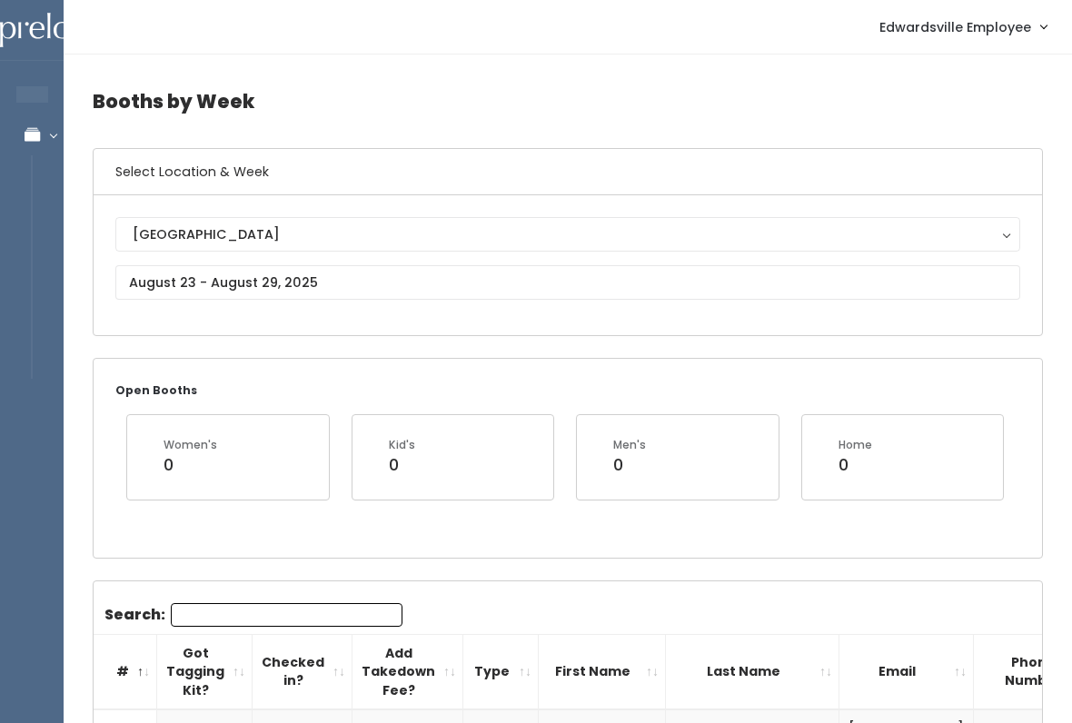
click at [438, 232] on div "[GEOGRAPHIC_DATA]" at bounding box center [568, 234] width 870 height 20
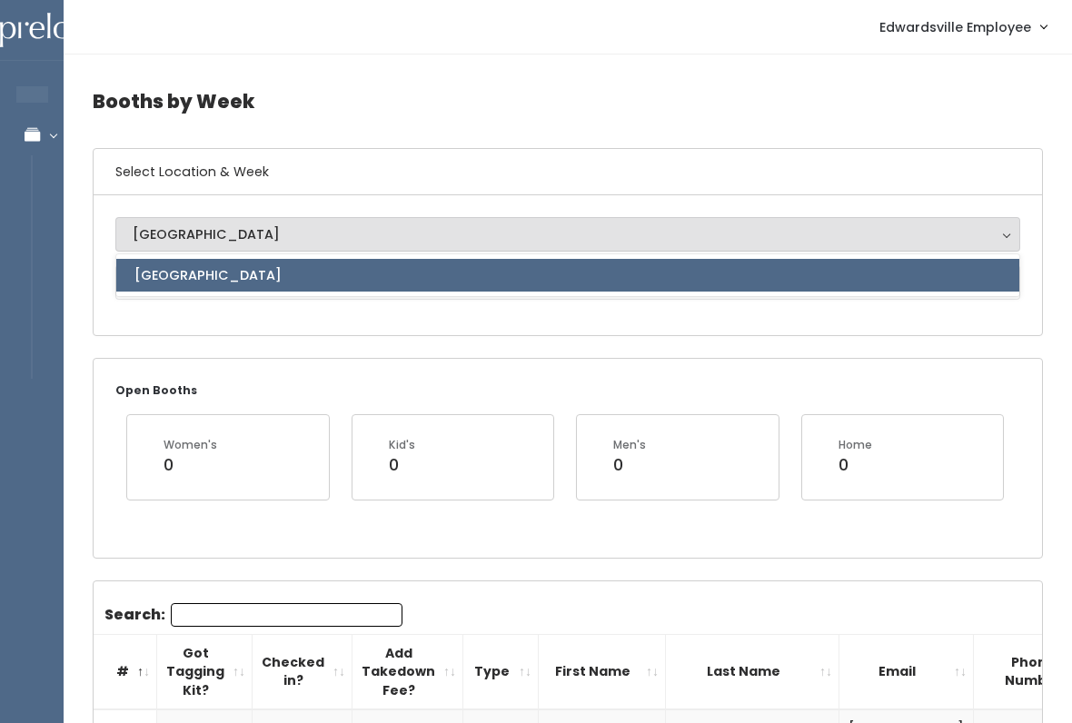
click at [369, 334] on div "Edwardsville Edwardsville Edwardsville" at bounding box center [568, 265] width 948 height 140
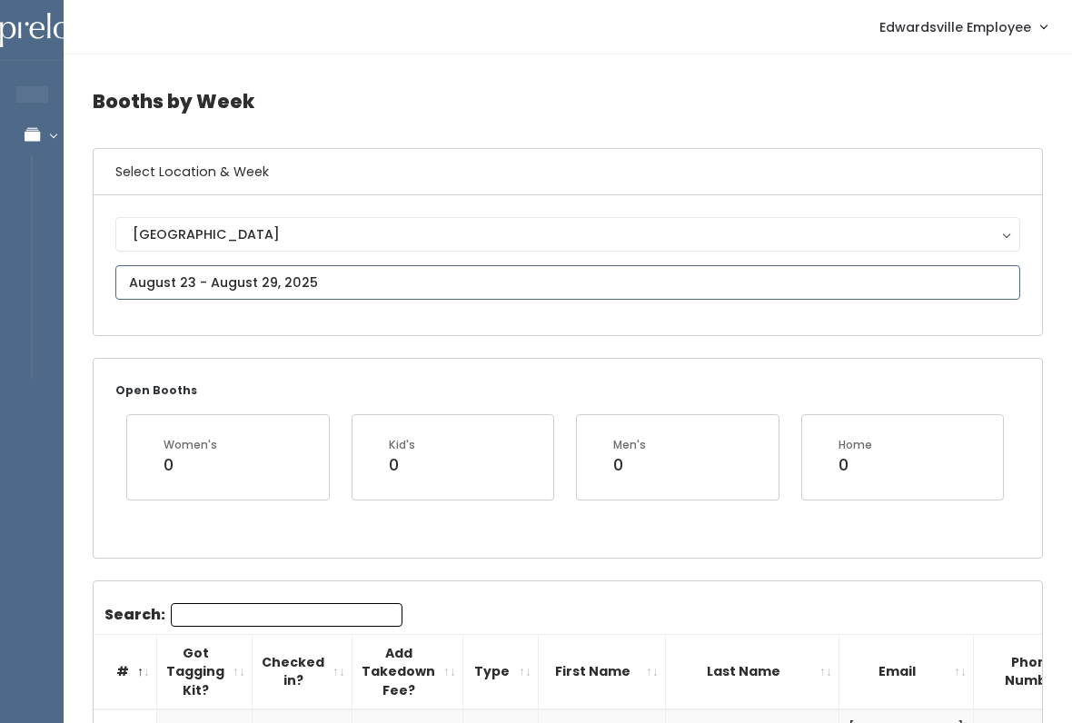
click at [394, 277] on input "text" at bounding box center [567, 282] width 904 height 35
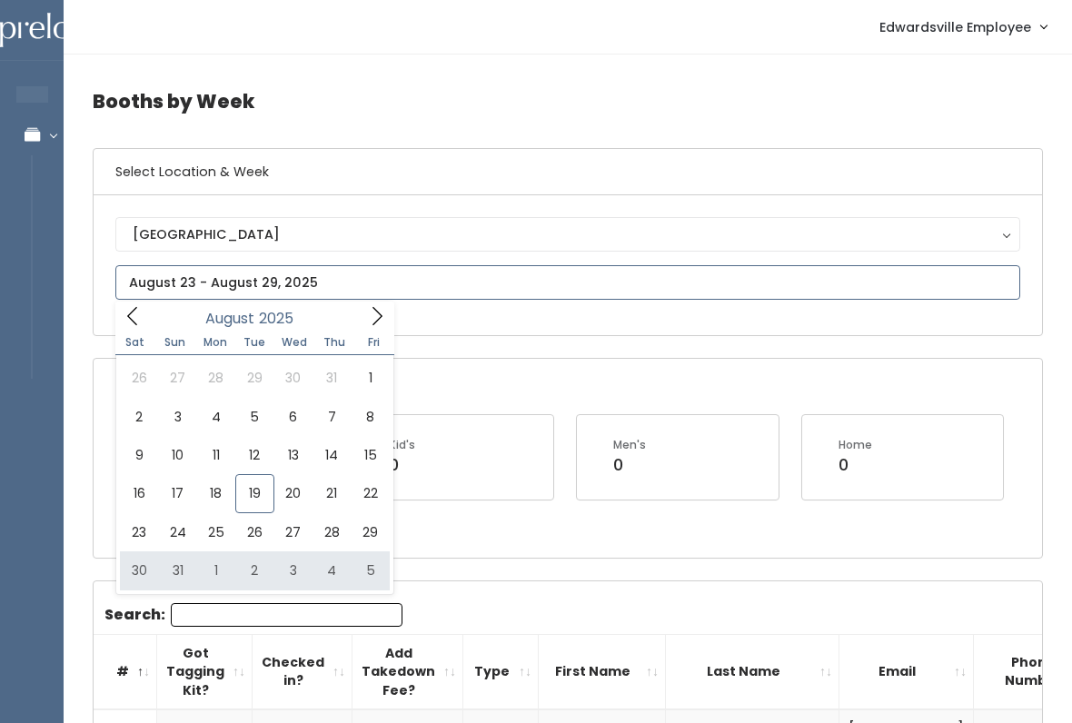
type input "August 30 to September 5"
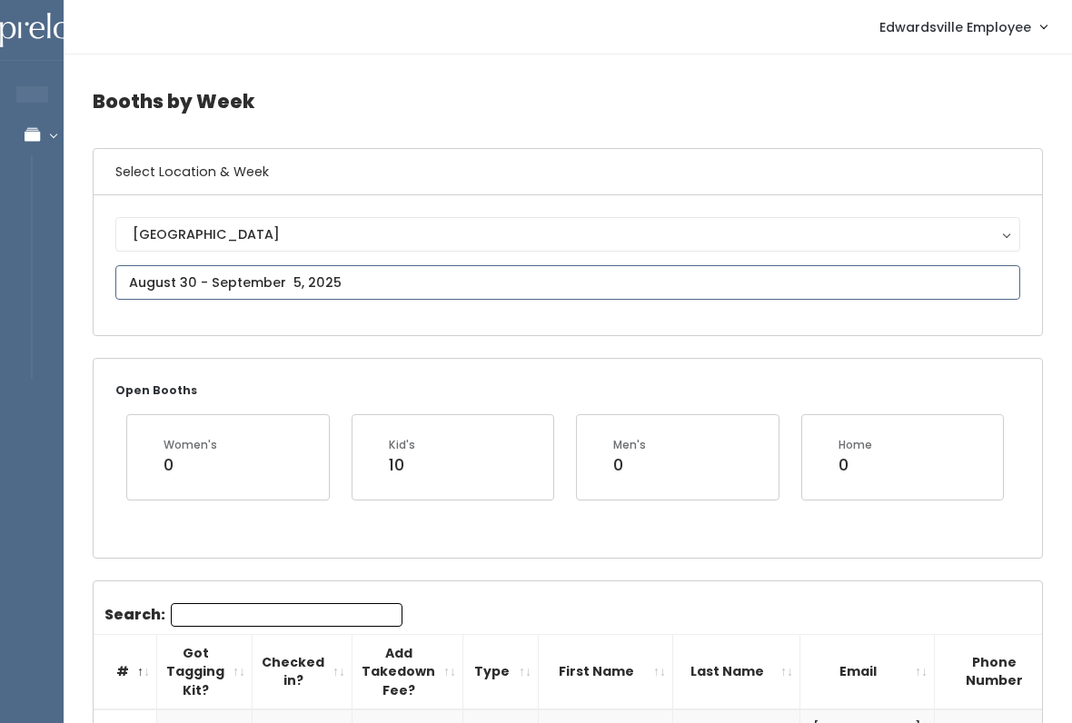
click at [432, 273] on input "text" at bounding box center [567, 282] width 904 height 35
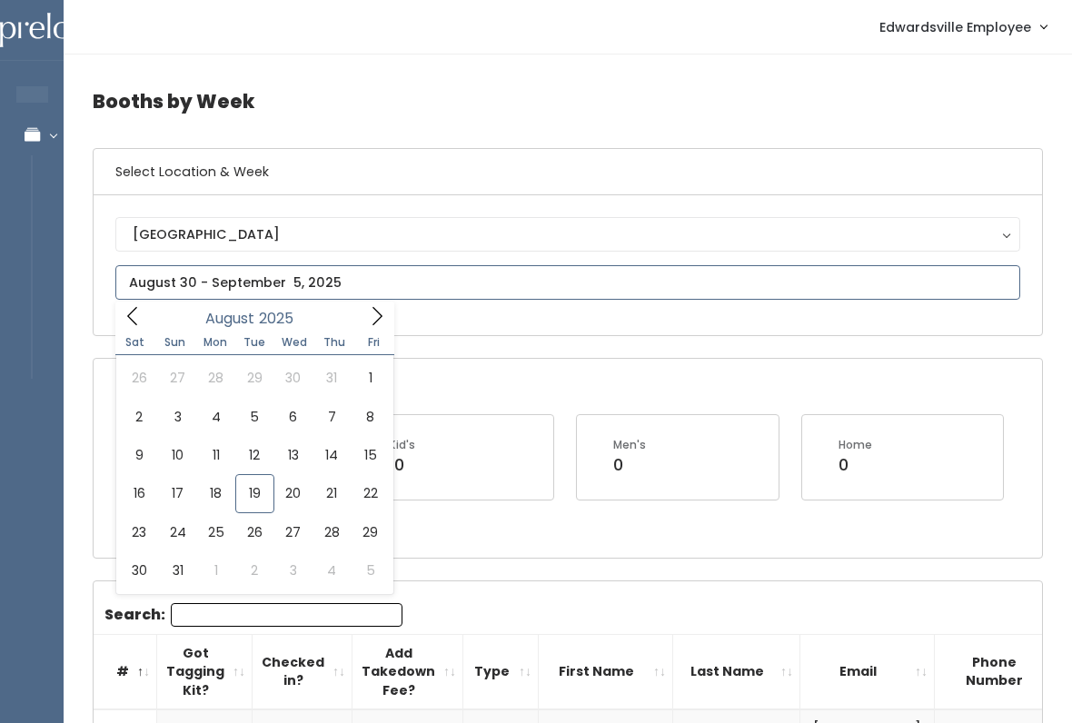
click at [367, 307] on icon at bounding box center [377, 316] width 20 height 20
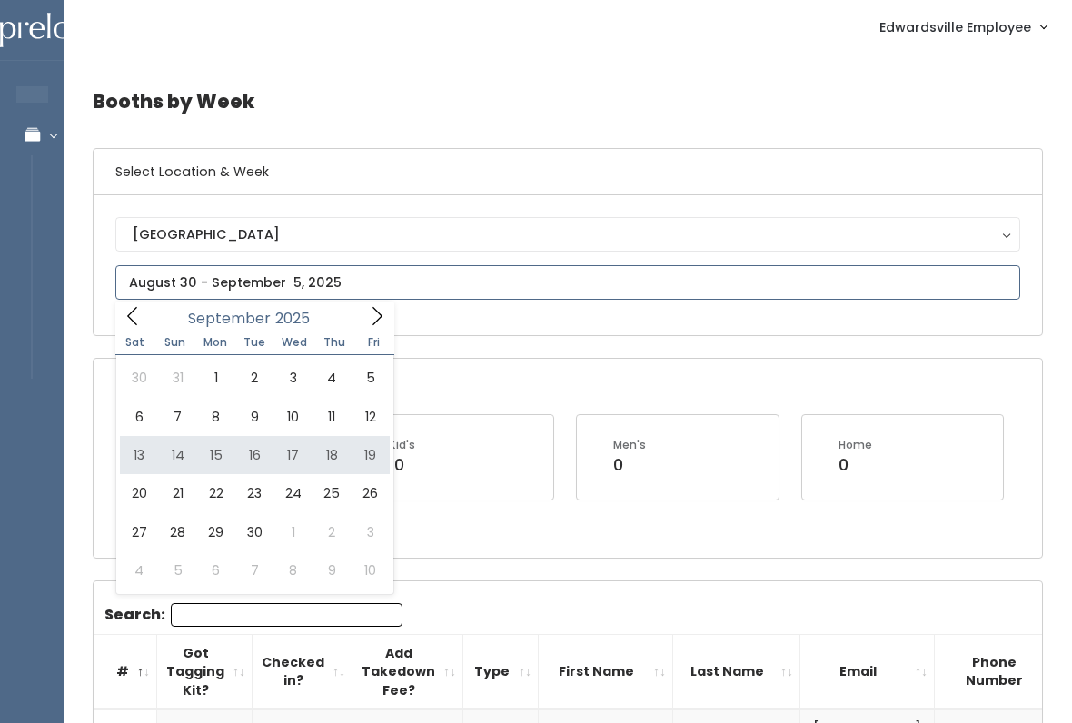
type input "September 13 to September 19"
